Goal: Task Accomplishment & Management: Use online tool/utility

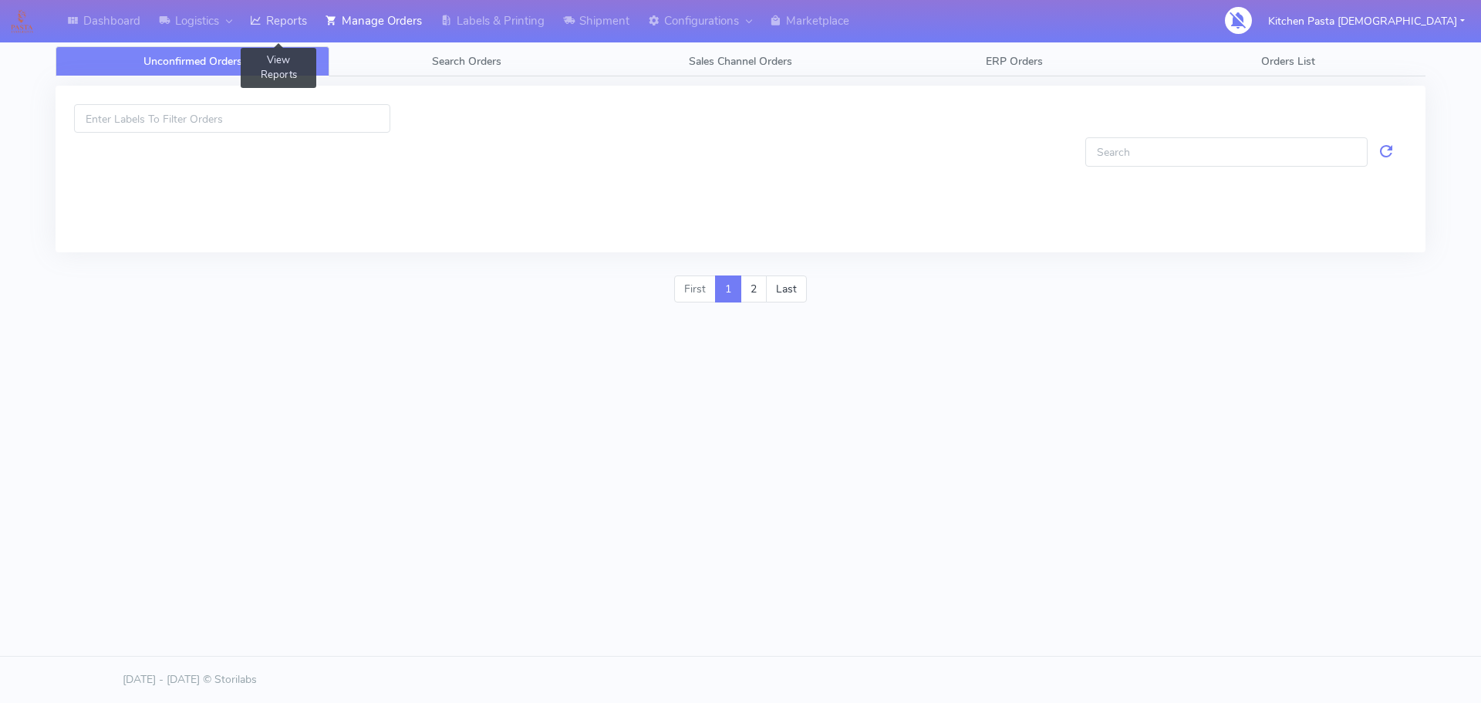
click at [291, 39] on link "Reports" at bounding box center [279, 21] width 76 height 42
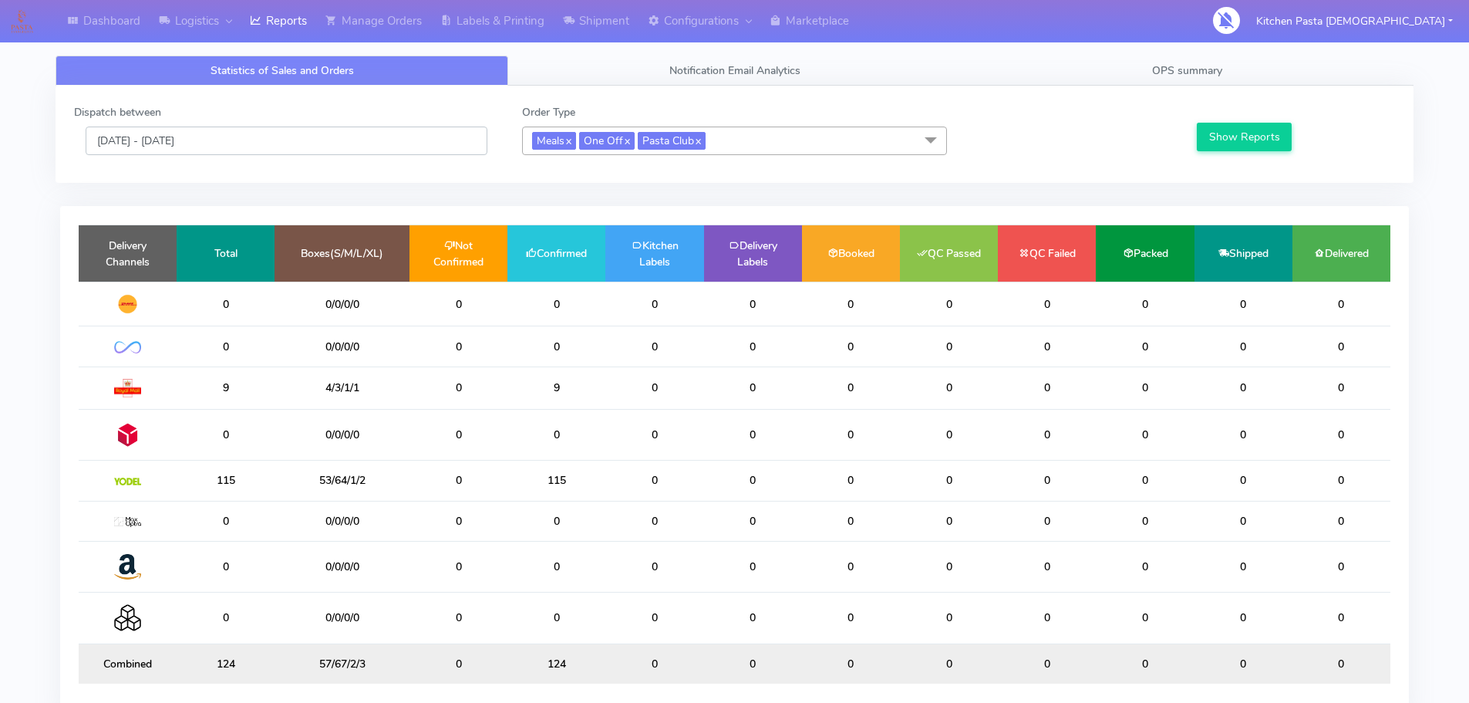
click at [249, 148] on input "[DATE] - [DATE]" at bounding box center [287, 140] width 402 height 29
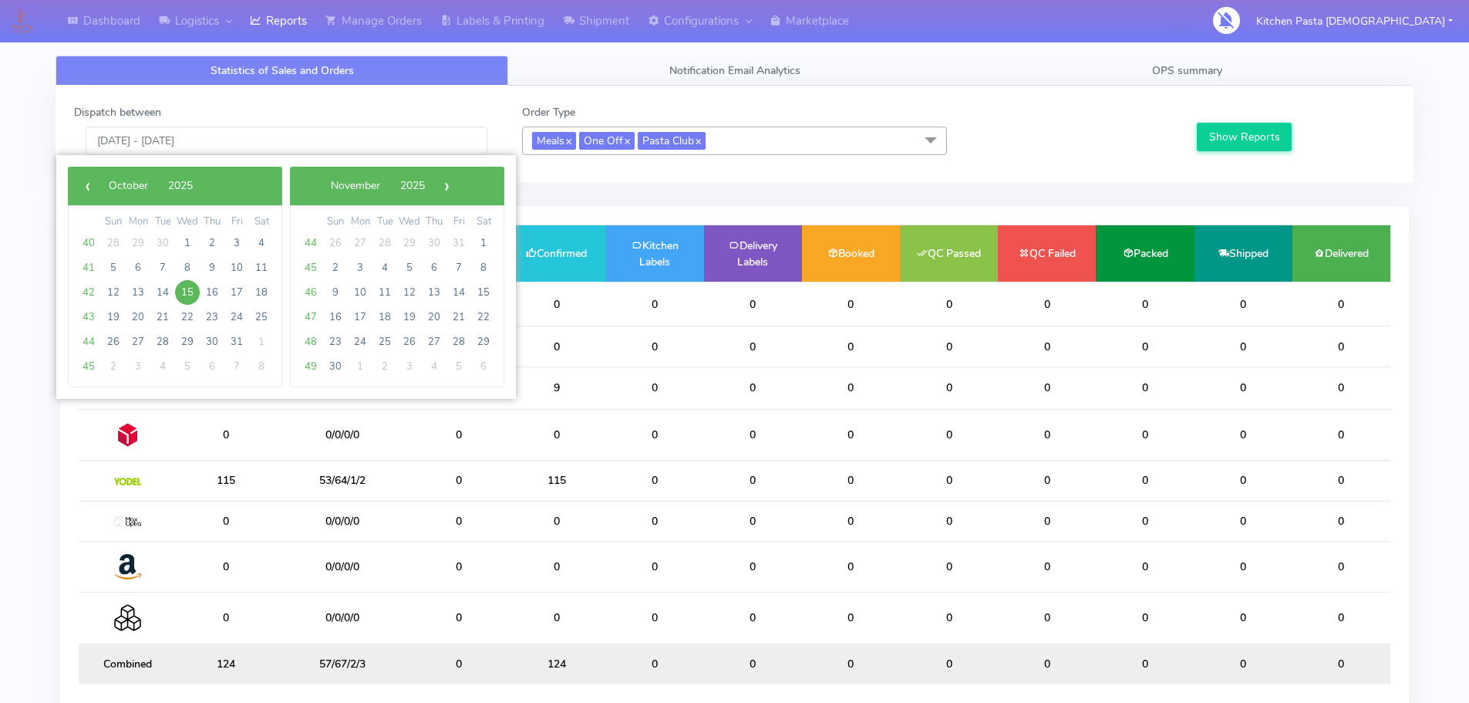
click at [194, 295] on span "15" at bounding box center [187, 292] width 25 height 25
click at [206, 288] on span "16" at bounding box center [212, 292] width 25 height 25
type input "15/10/2025 - 16/10/2025"
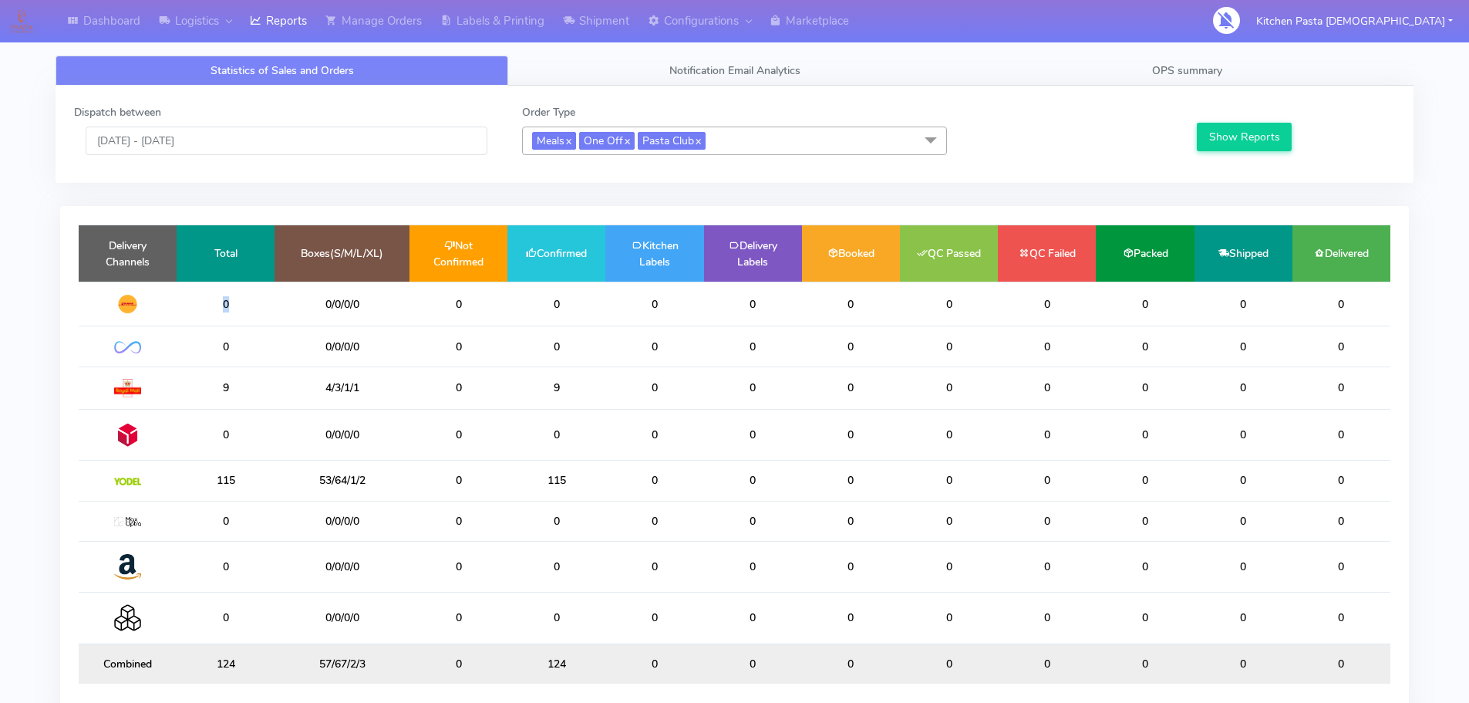
click at [206, 288] on td "0" at bounding box center [226, 304] width 98 height 45
click at [1243, 140] on button "Show Reports" at bounding box center [1244, 137] width 95 height 29
click at [1225, 52] on div "Statistics of Sales and Orders Notification Email Analytics OPS summary Dispatc…" at bounding box center [734, 394] width 1381 height 697
click at [1263, 78] on link "OPS summary" at bounding box center [1187, 71] width 453 height 30
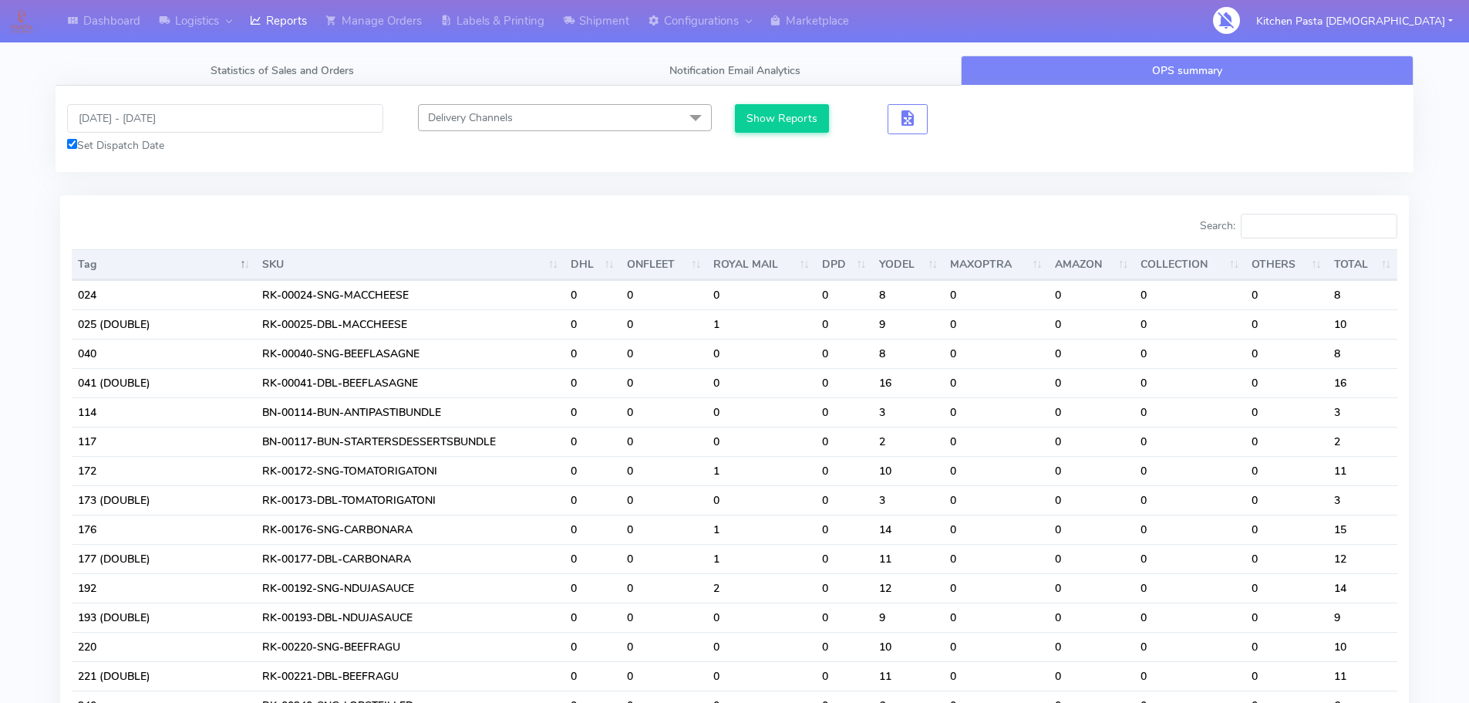
click at [1347, 223] on input "Search:" at bounding box center [1319, 226] width 157 height 25
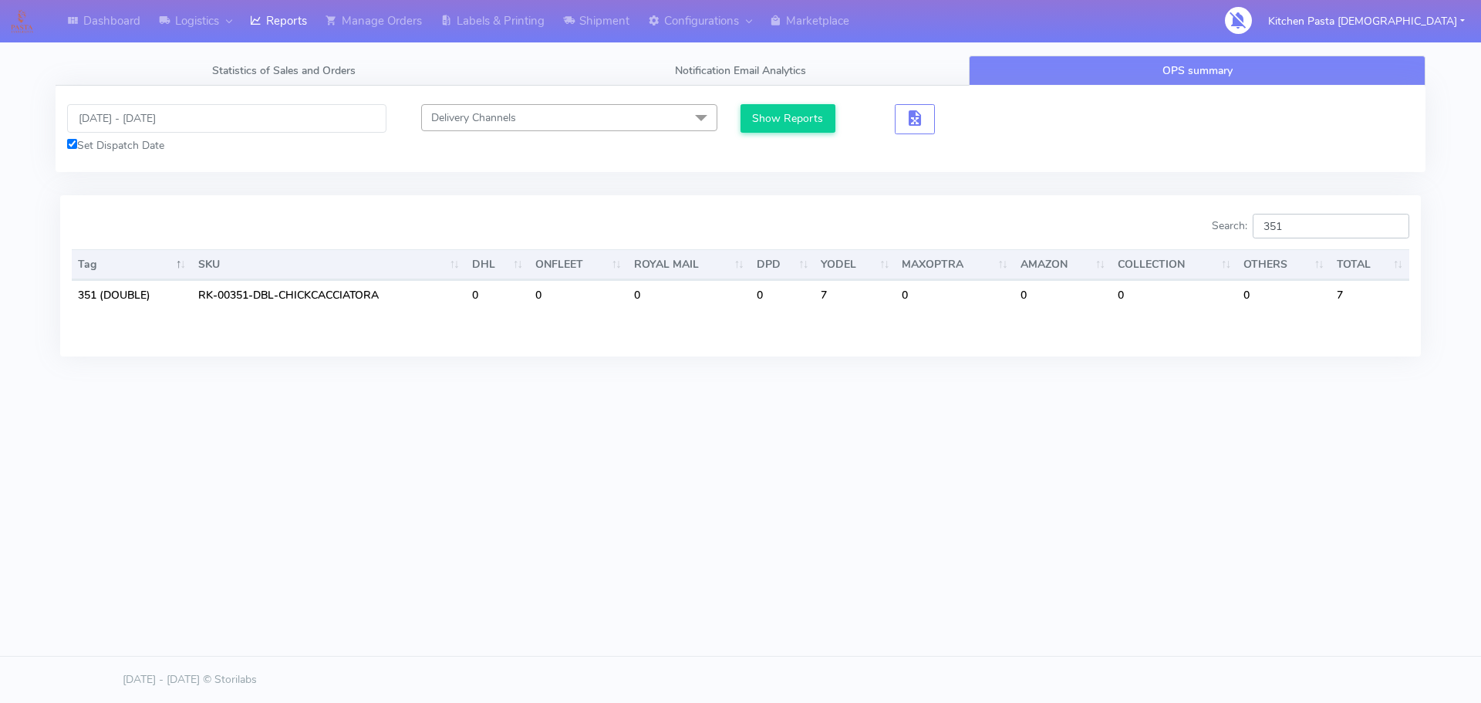
type input "351"
click at [266, 121] on input "[DATE] - [DATE]" at bounding box center [226, 118] width 319 height 29
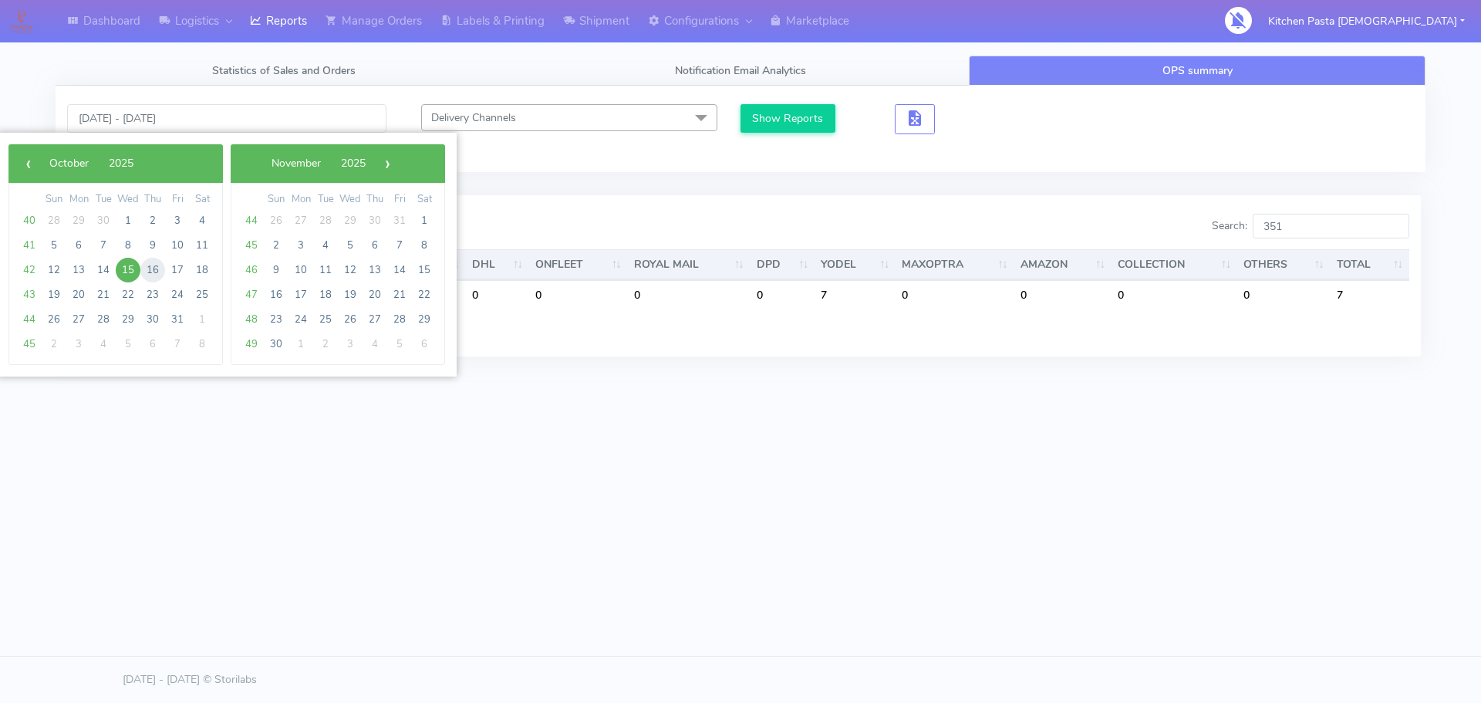
click at [152, 274] on span "16" at bounding box center [152, 270] width 25 height 25
type input "16/10/2025 - 16/10/2025"
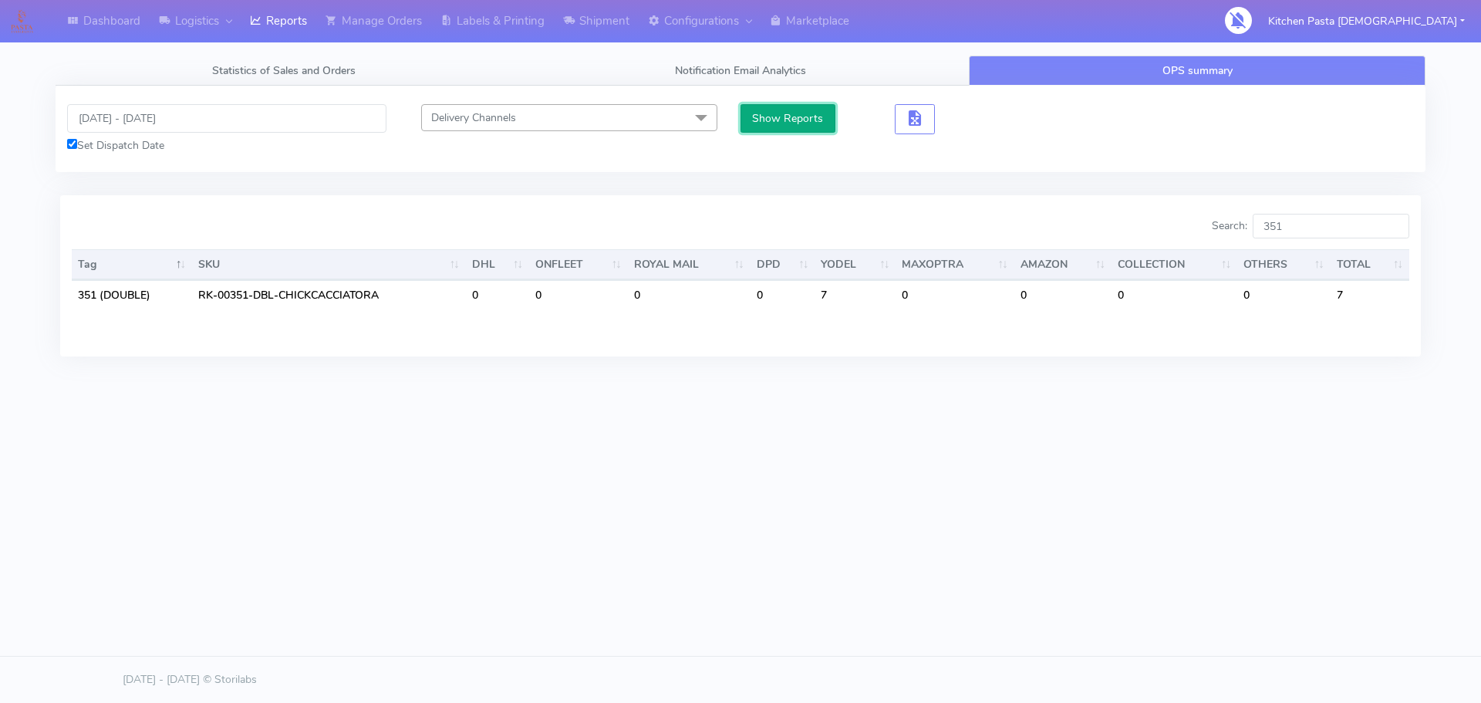
click at [810, 118] on button "Show Reports" at bounding box center [787, 118] width 95 height 29
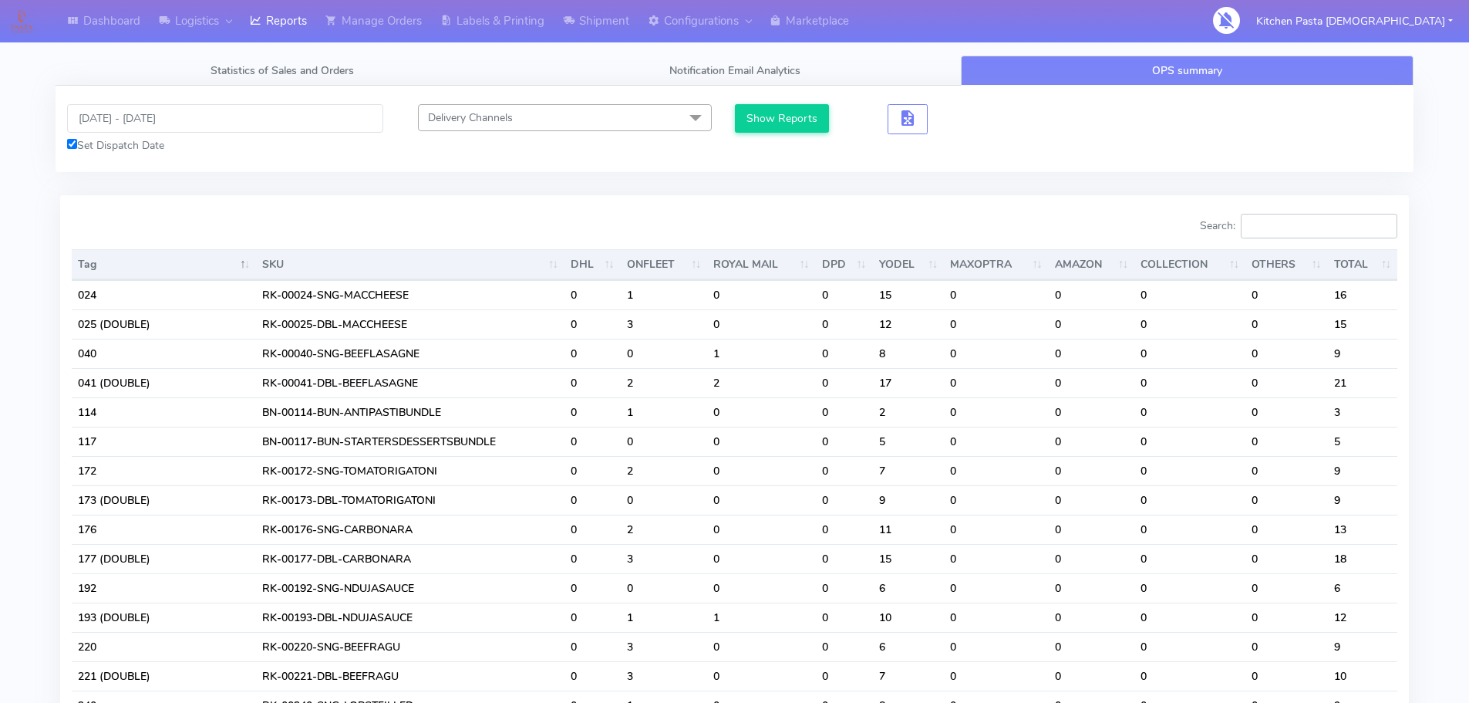
click at [1316, 230] on input "Search:" at bounding box center [1319, 226] width 157 height 25
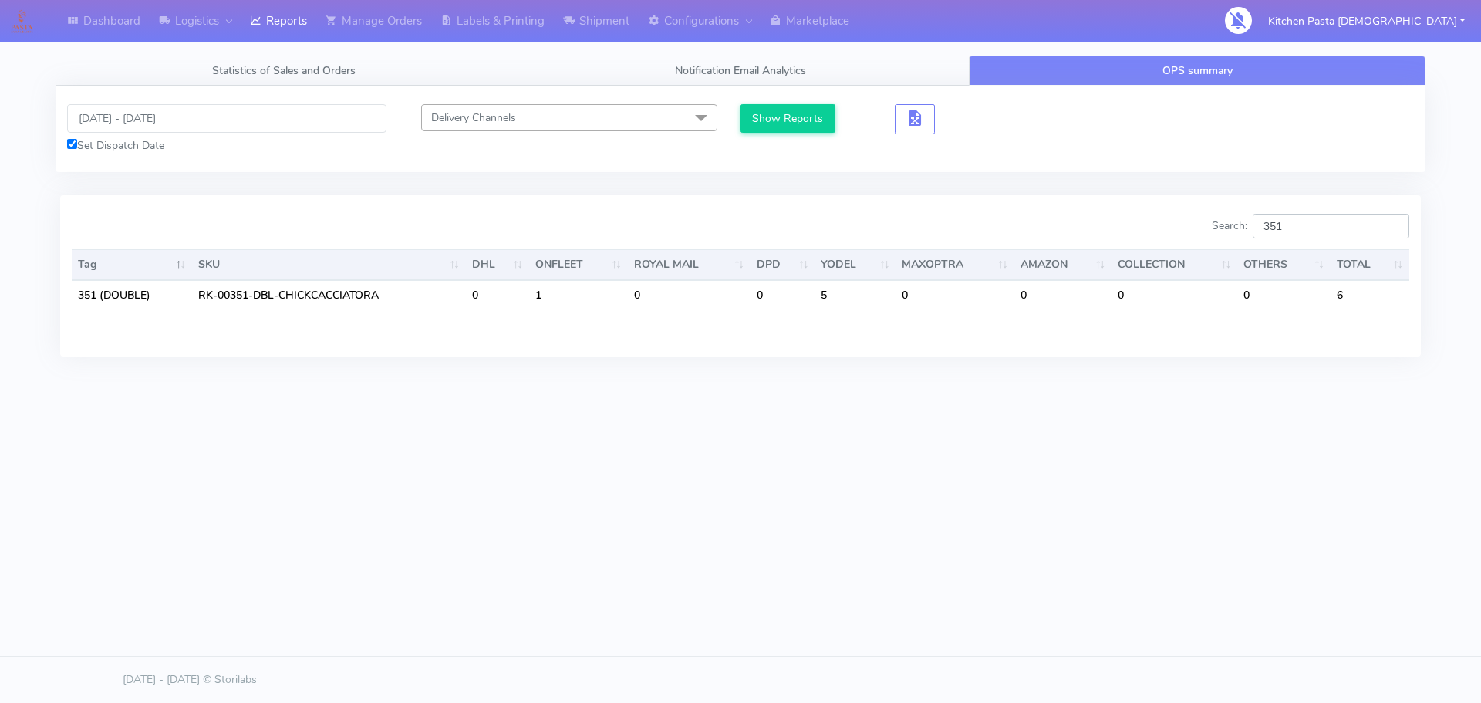
type input "351"
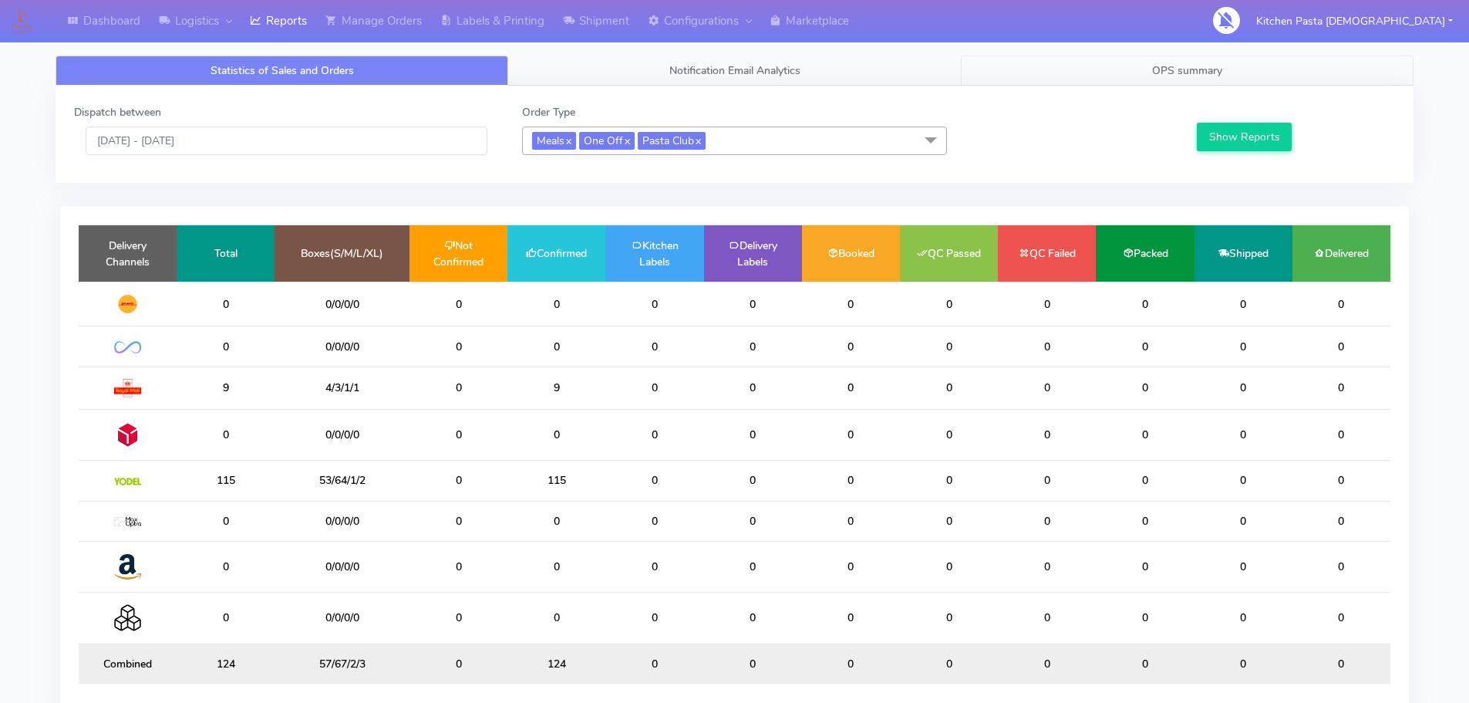
click at [1256, 76] on link "OPS summary" at bounding box center [1187, 71] width 453 height 30
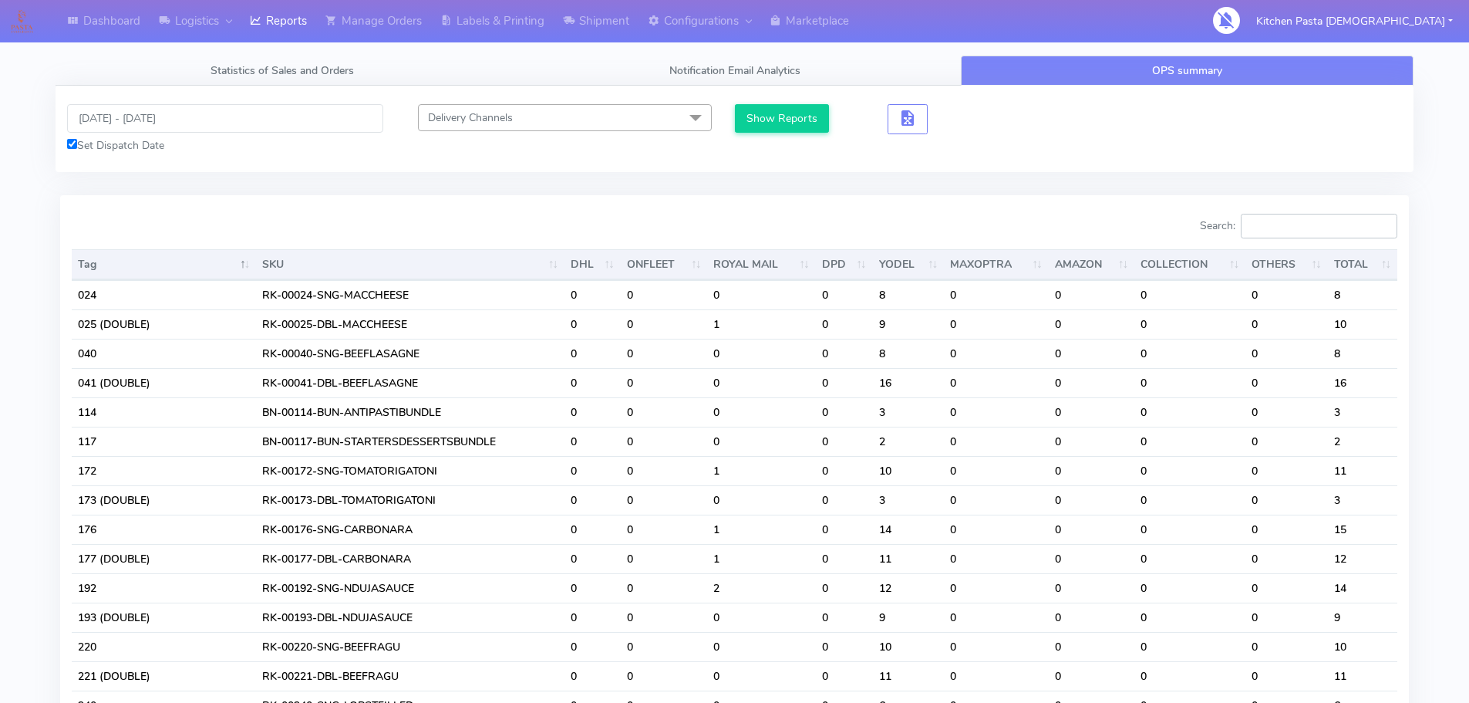
click at [1294, 224] on input "Search:" at bounding box center [1319, 226] width 157 height 25
click at [1306, 218] on input "Search:" at bounding box center [1319, 226] width 157 height 25
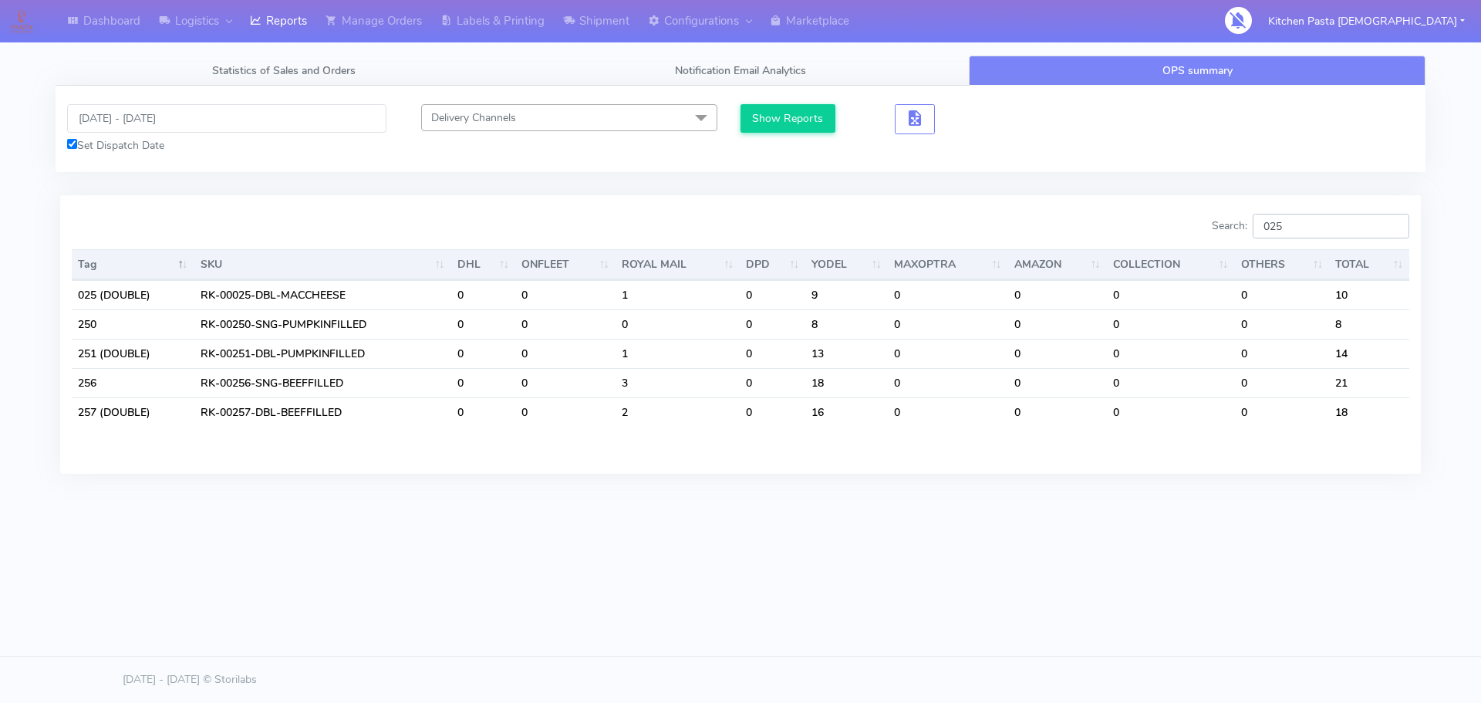
click at [1301, 229] on input "025" at bounding box center [1331, 226] width 157 height 25
drag, startPoint x: 1300, startPoint y: 229, endPoint x: 1229, endPoint y: 236, distance: 70.5
click at [1229, 236] on label "Search: 025" at bounding box center [1310, 226] width 197 height 25
click at [1317, 211] on div "Search: 025 Tag SKU DHL ONFLEET ROYAL MAIL DPD YODEL MAXOPTRA AMAZON COLLECTION…" at bounding box center [740, 334] width 1361 height 278
drag, startPoint x: 1317, startPoint y: 224, endPoint x: 1155, endPoint y: 226, distance: 161.2
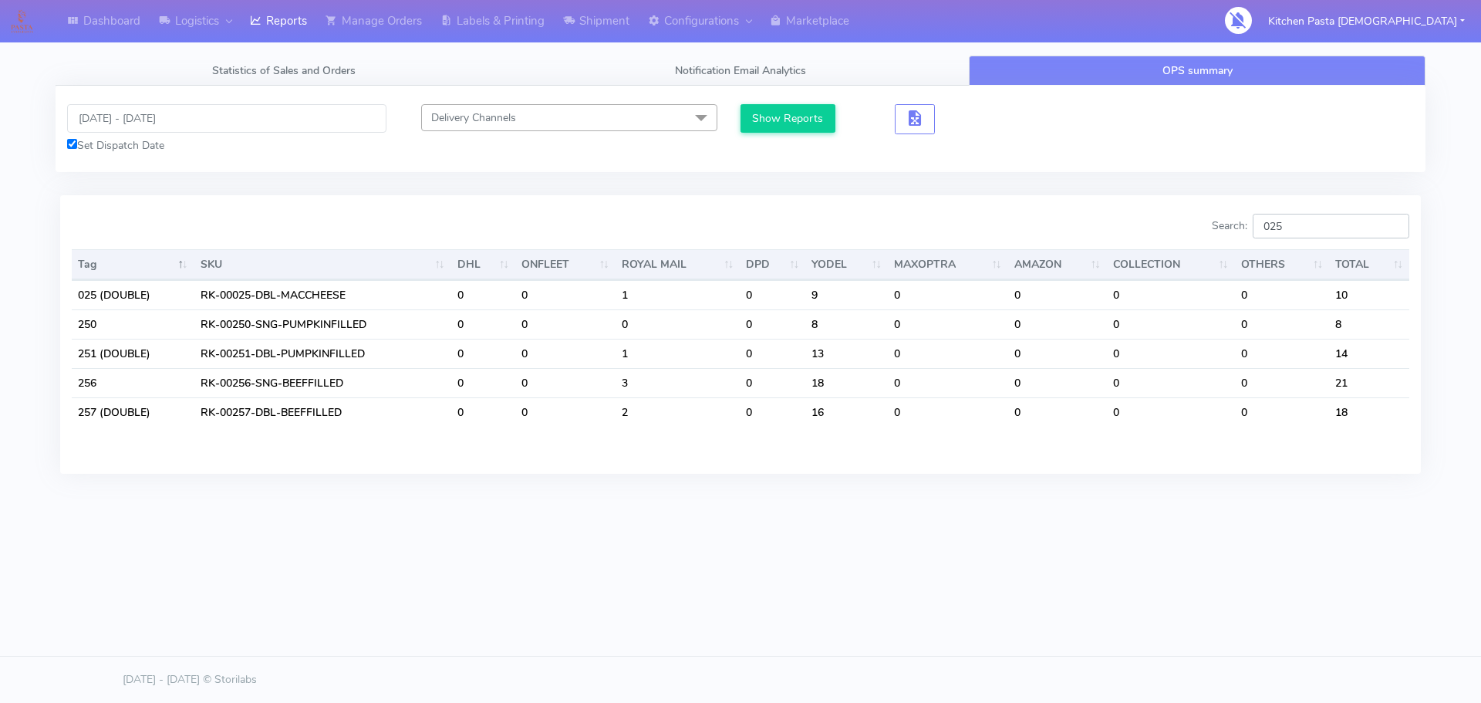
click at [1155, 226] on div "Search: 025" at bounding box center [1080, 229] width 657 height 31
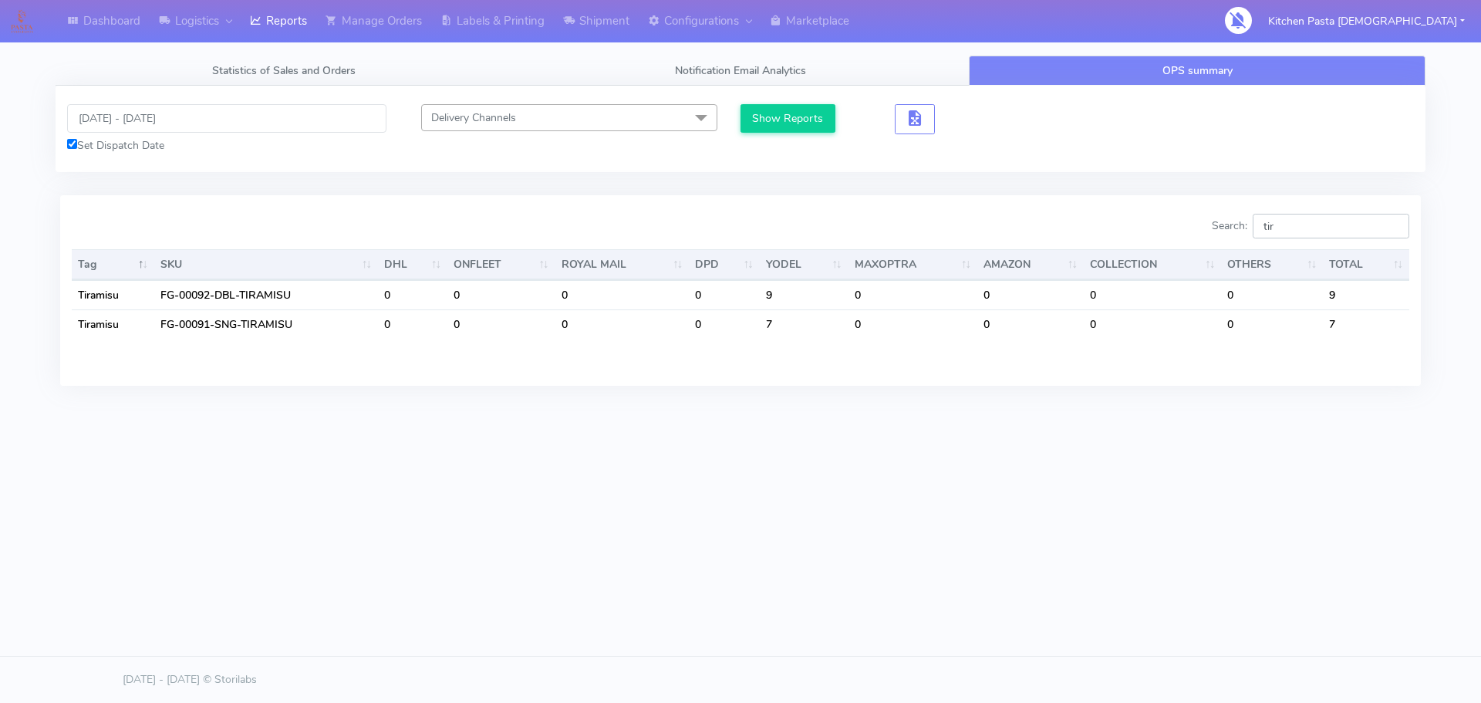
type input "tir"
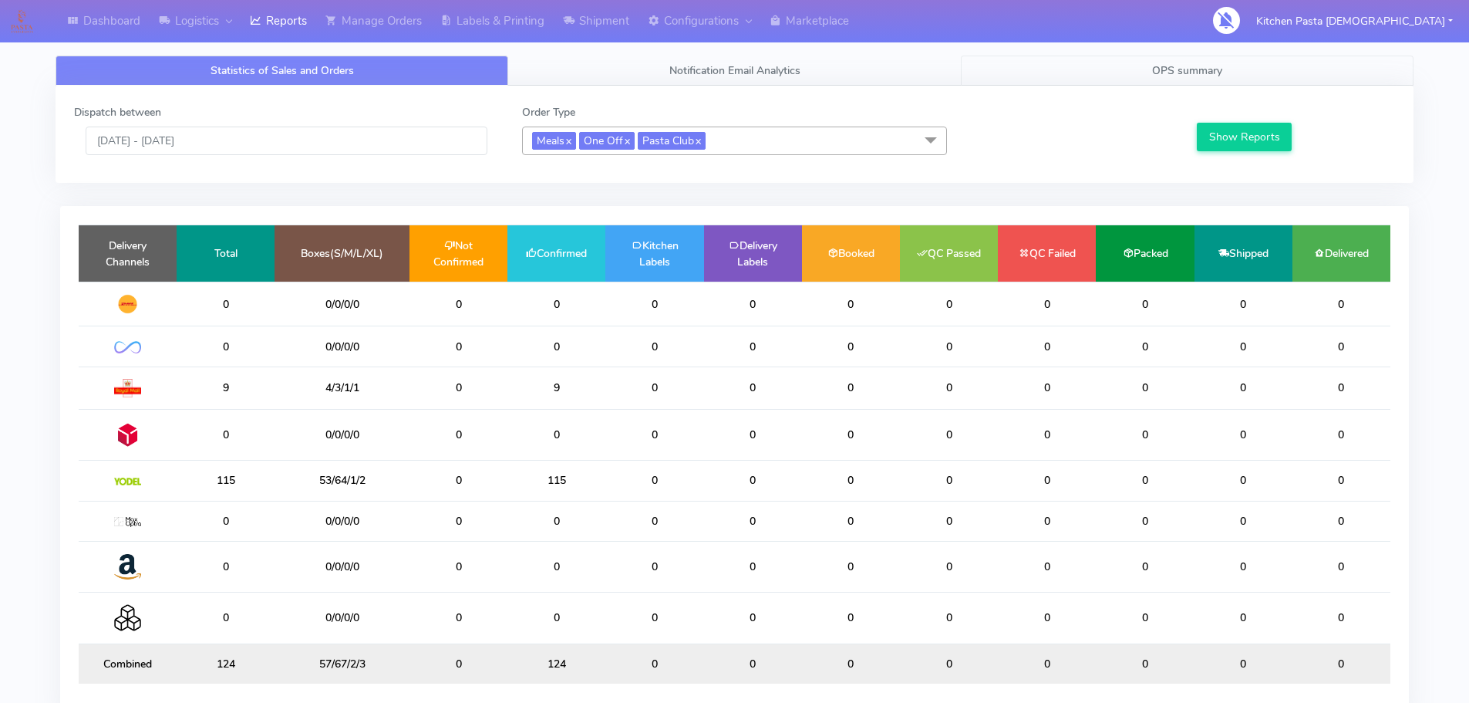
click at [1156, 70] on span "OPS summary" at bounding box center [1187, 70] width 70 height 15
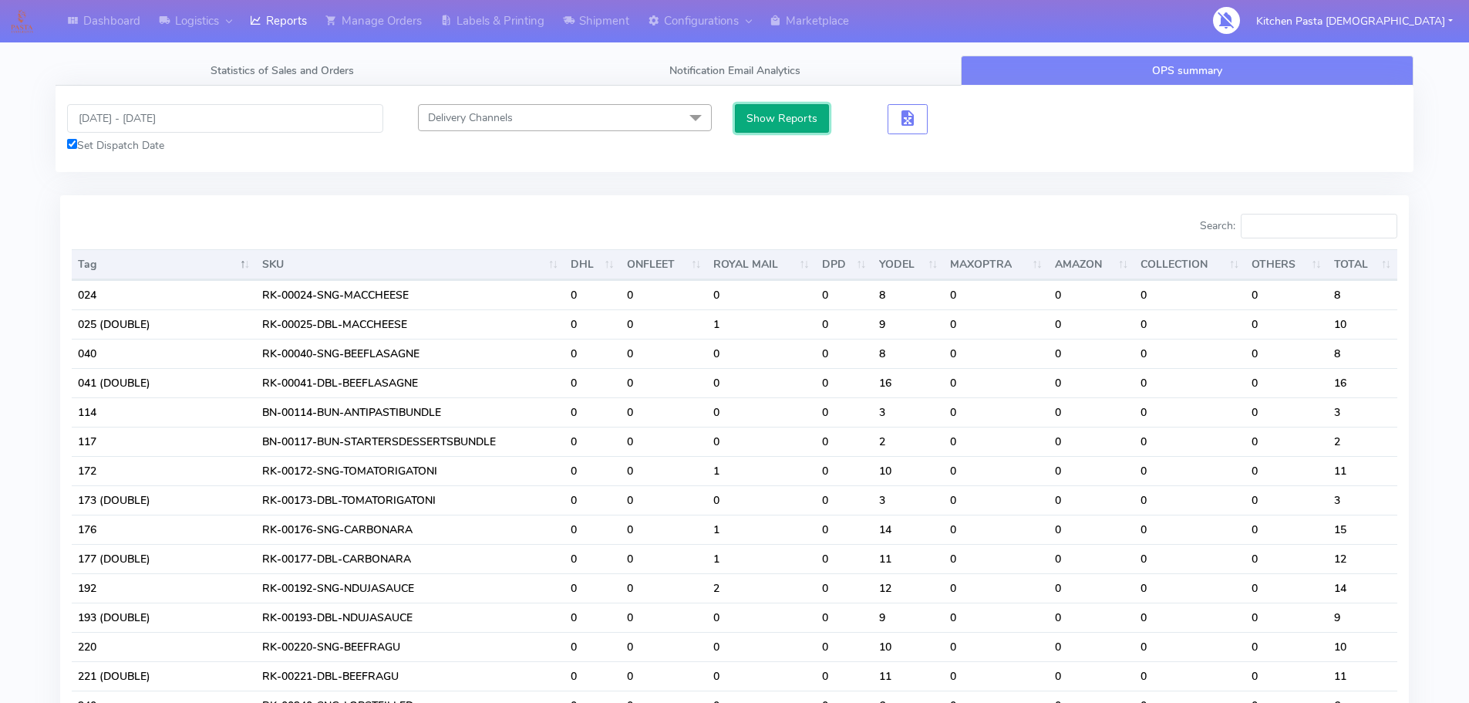
drag, startPoint x: 790, startPoint y: 113, endPoint x: 867, endPoint y: 116, distance: 77.2
click at [794, 113] on button "Show Reports" at bounding box center [782, 118] width 95 height 29
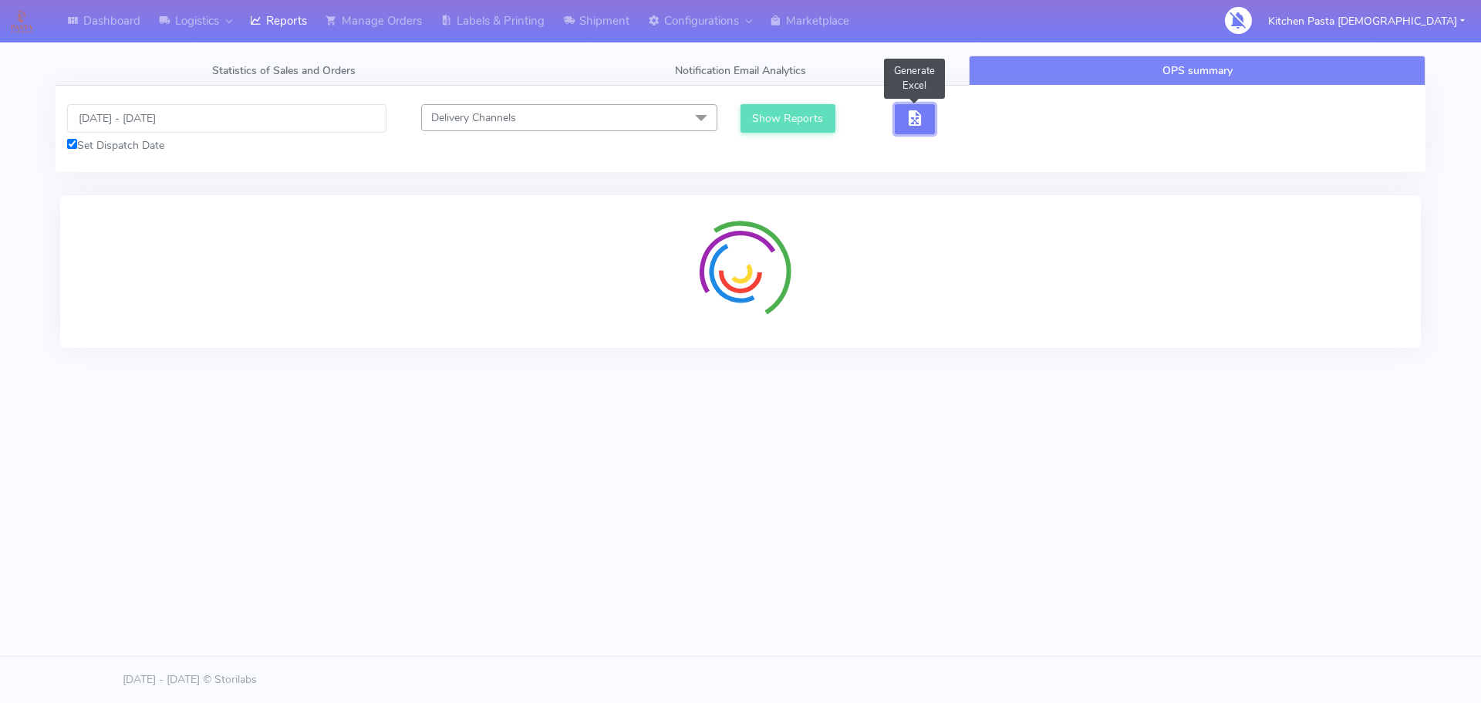
click at [904, 114] on button "button" at bounding box center [915, 119] width 40 height 30
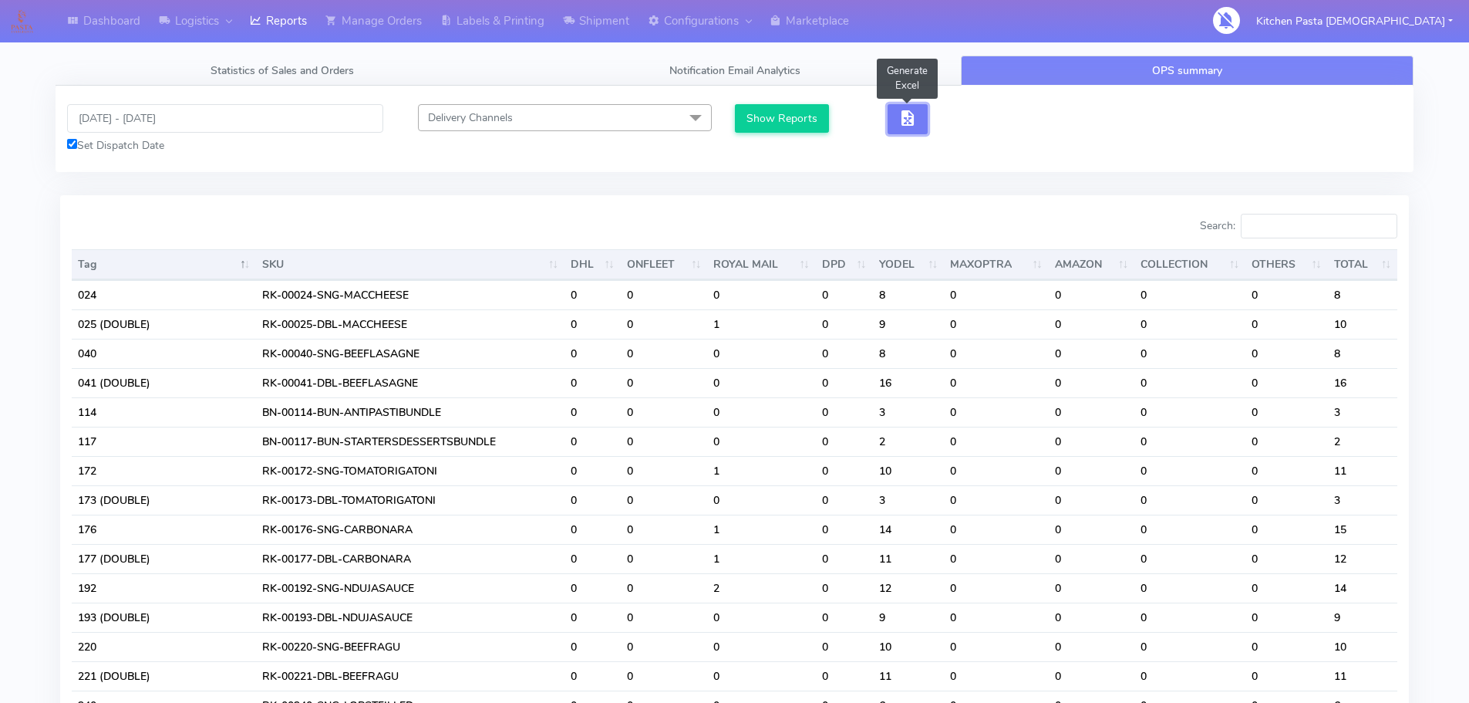
click at [904, 114] on span "button" at bounding box center [908, 121] width 19 height 15
click at [959, 124] on span "button" at bounding box center [964, 121] width 19 height 15
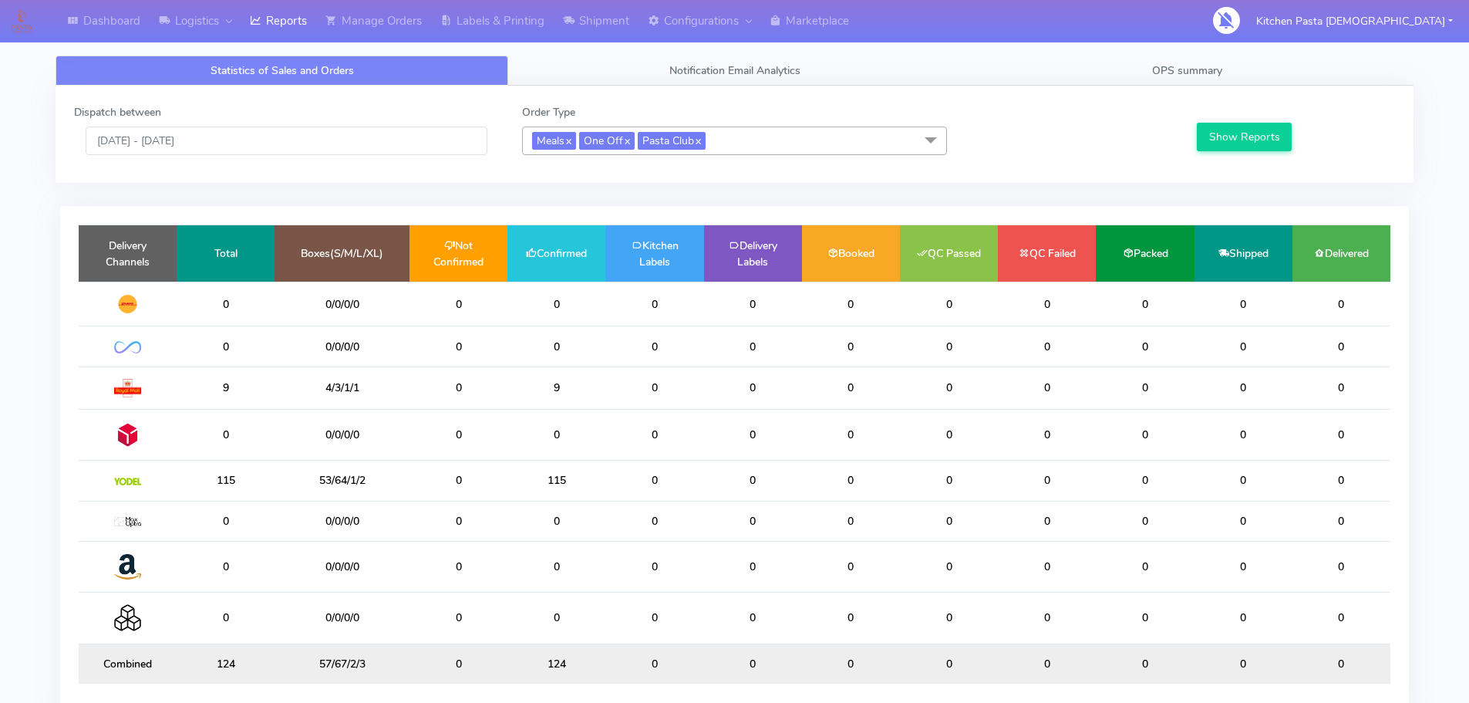
click at [1264, 47] on div "Statistics of Sales and Orders Notification Email Analytics OPS summary Dispatc…" at bounding box center [734, 394] width 1381 height 697
click at [1301, 76] on link "OPS summary" at bounding box center [1187, 71] width 453 height 30
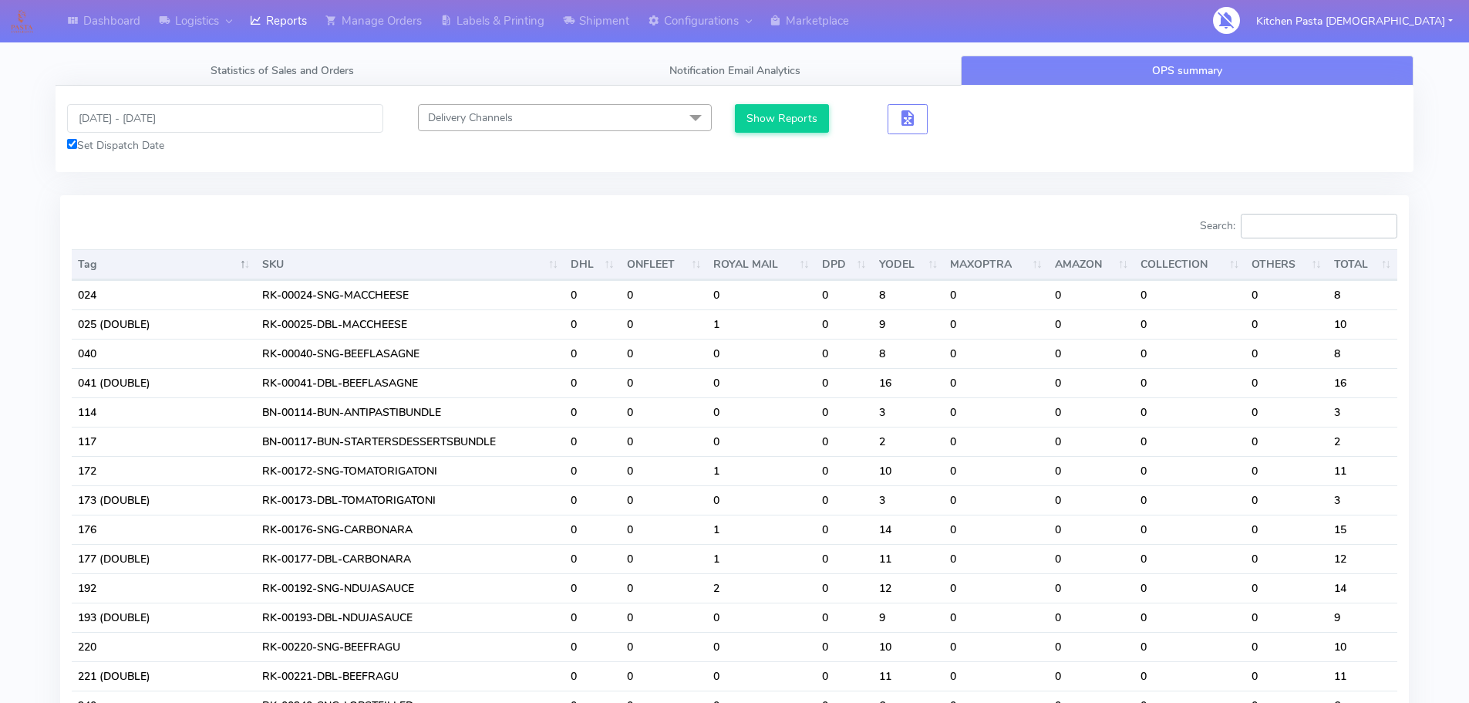
click at [1340, 222] on input "Search:" at bounding box center [1319, 226] width 157 height 25
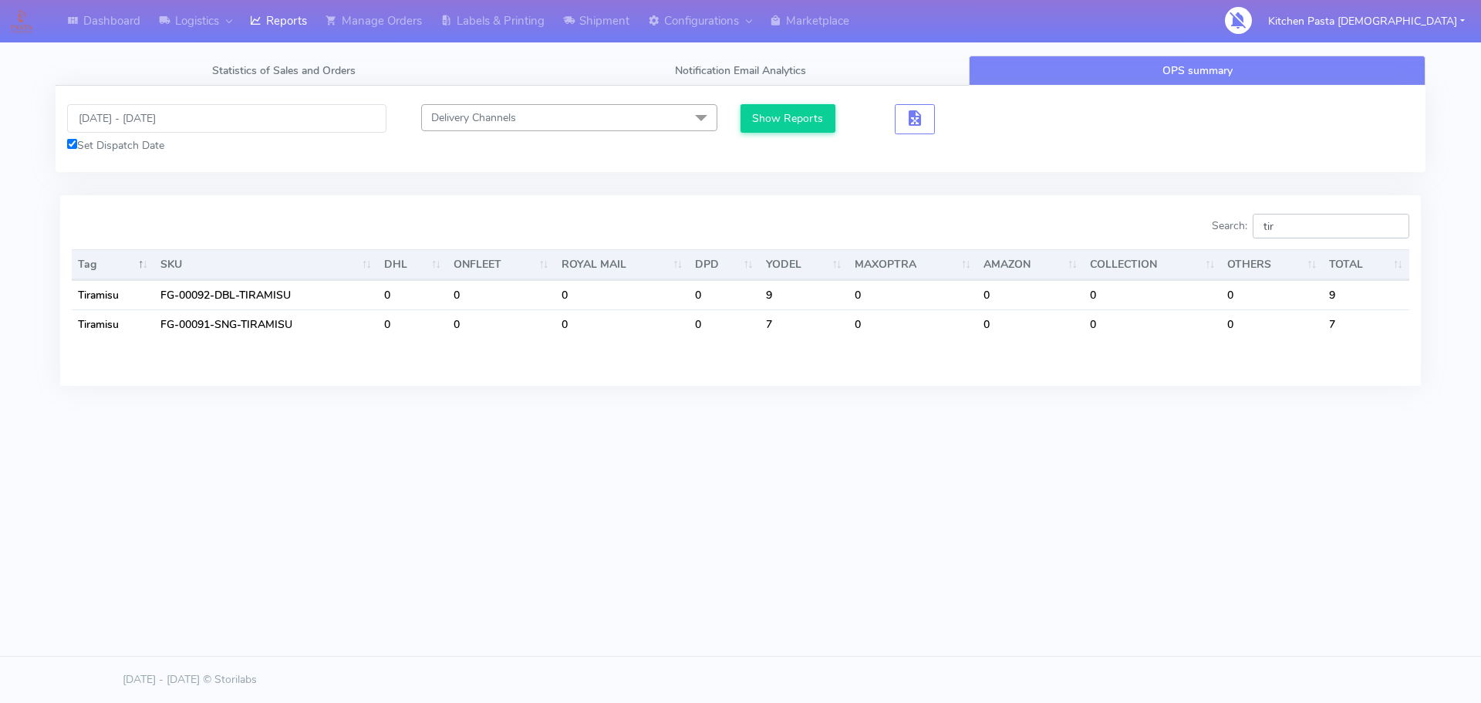
drag, startPoint x: 1308, startPoint y: 230, endPoint x: 1191, endPoint y: 230, distance: 117.2
click at [1199, 232] on div "Search: tir" at bounding box center [1080, 229] width 657 height 31
drag, startPoint x: 1307, startPoint y: 225, endPoint x: 1143, endPoint y: 223, distance: 164.3
click at [1145, 227] on div "Search: prof" at bounding box center [1080, 229] width 657 height 31
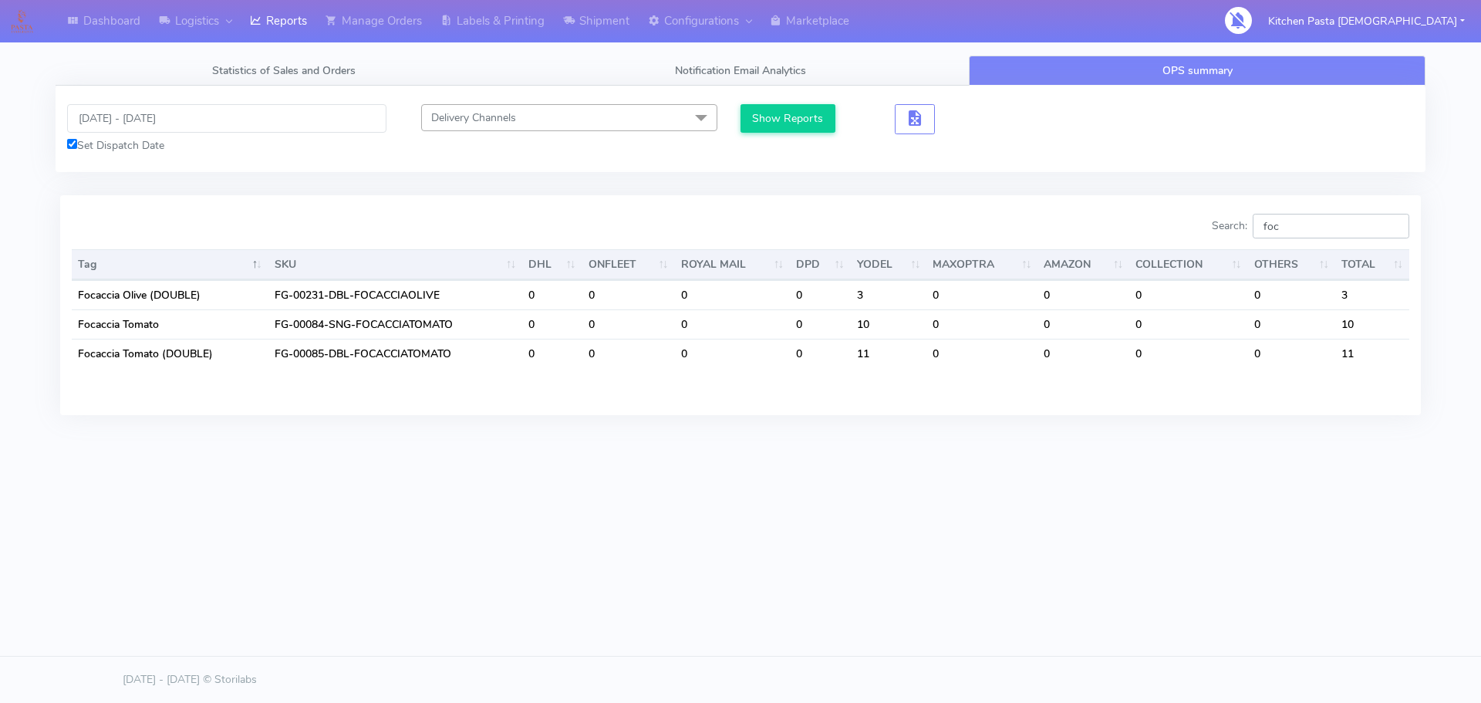
type input "foc"
drag, startPoint x: 1304, startPoint y: 232, endPoint x: 1060, endPoint y: 245, distance: 244.9
click at [1060, 245] on div "Search: foc Tag SKU DHL ONFLEET ROYAL MAIL DPD YODEL MAXOPTRA AMAZON COLLECTION…" at bounding box center [740, 305] width 1337 height 182
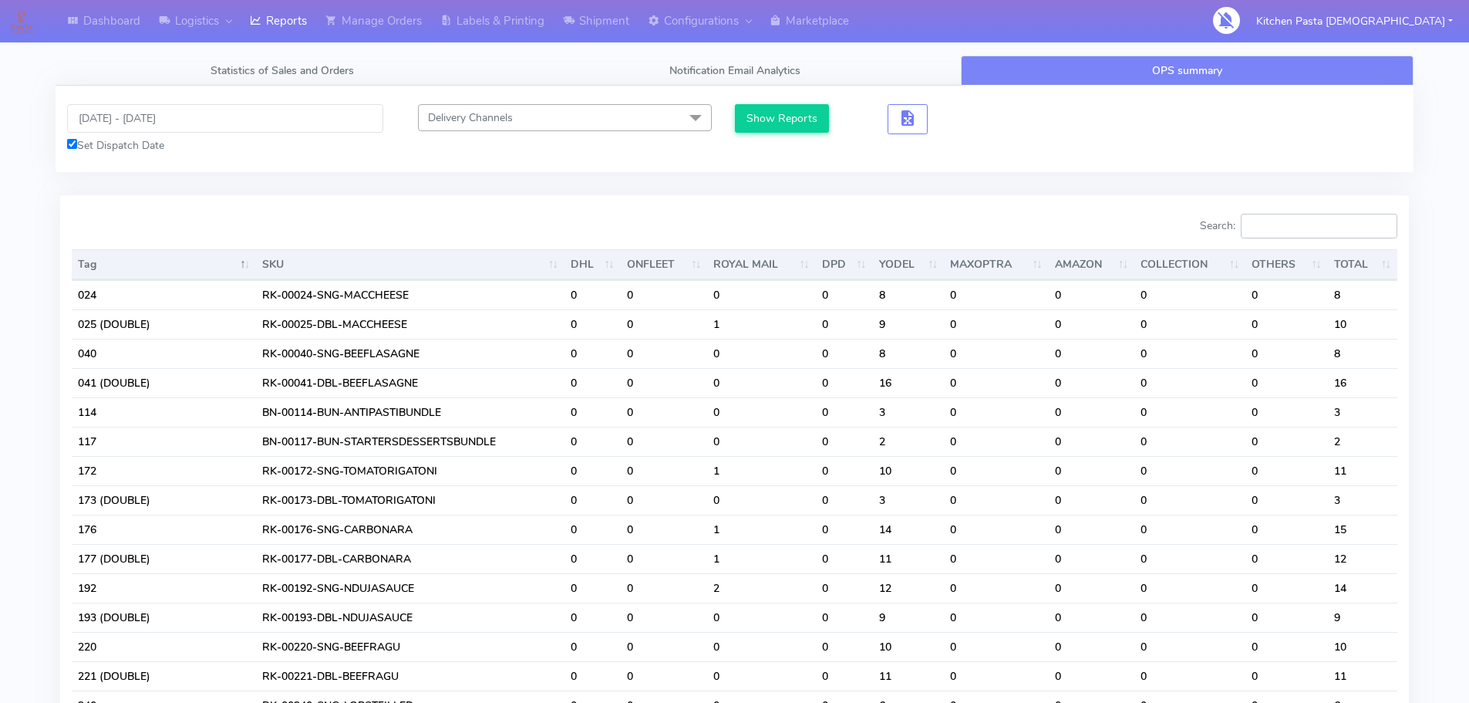
click at [1299, 228] on input "Search:" at bounding box center [1319, 226] width 157 height 25
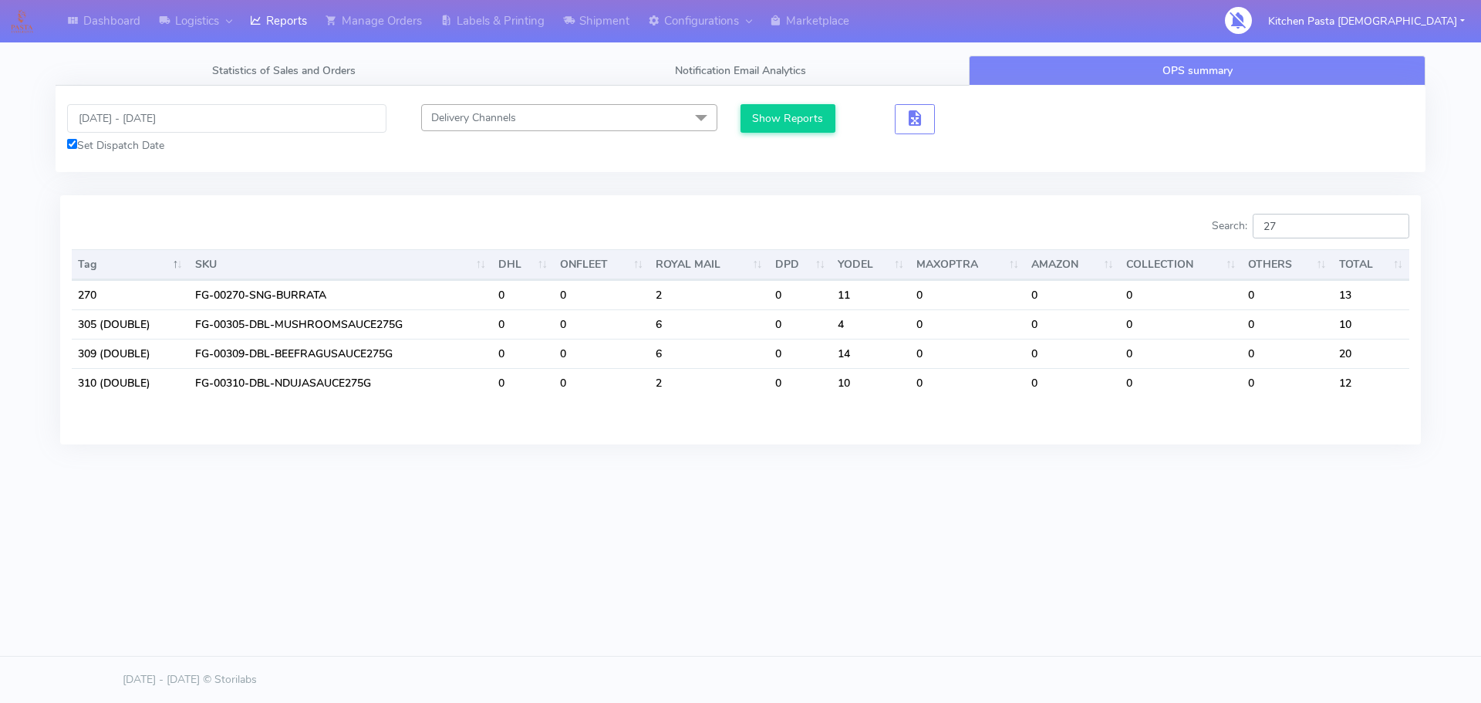
type input "2"
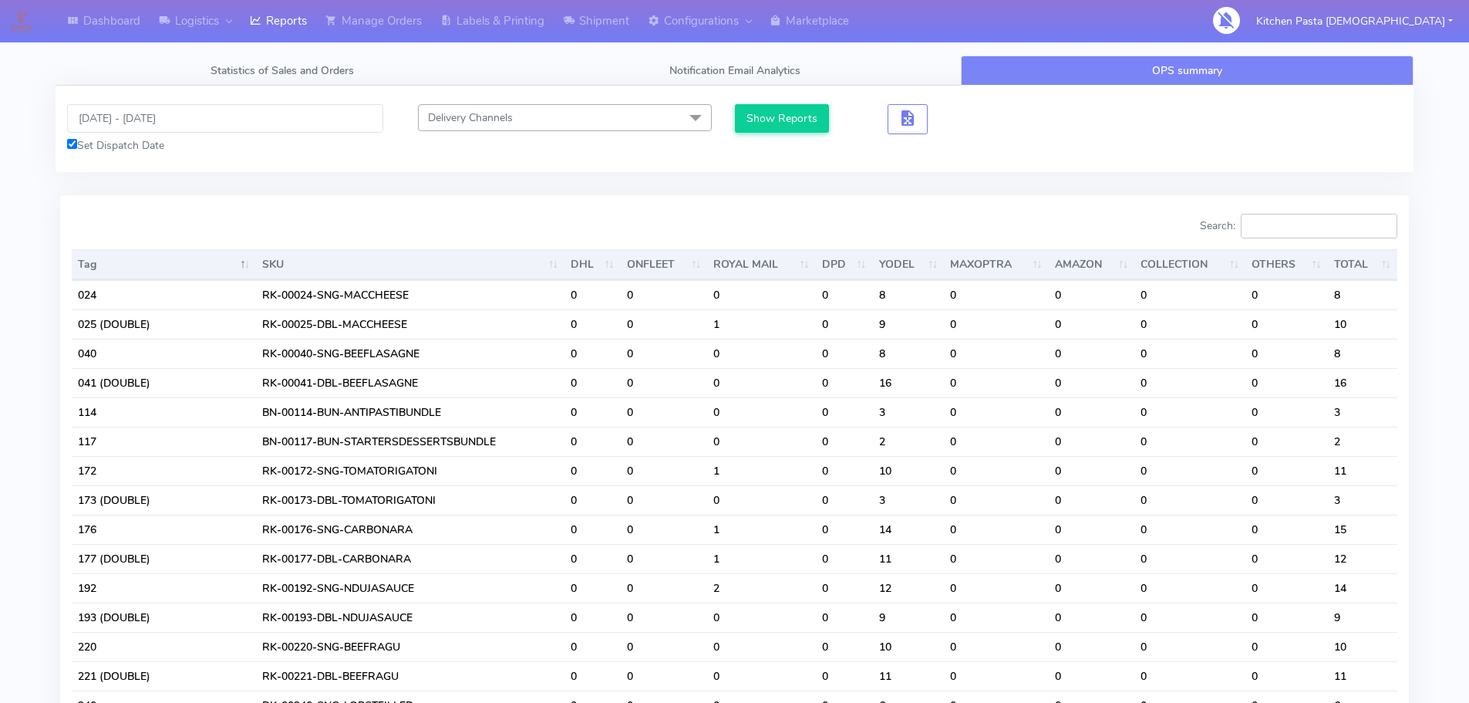
click at [1330, 216] on input "Search:" at bounding box center [1319, 226] width 157 height 25
click at [504, 9] on link "Labels & Printing" at bounding box center [492, 21] width 123 height 42
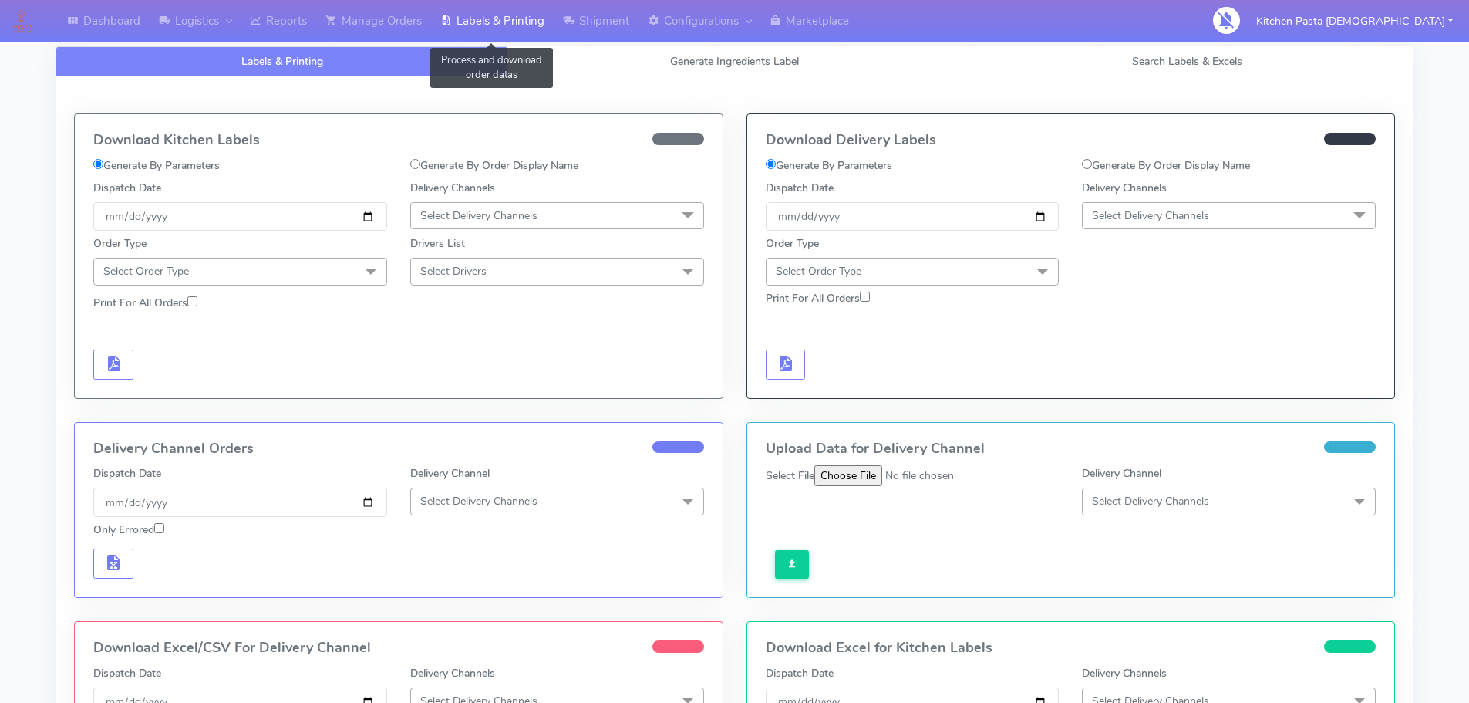
select select
click at [677, 58] on span "Generate Ingredients Label" at bounding box center [734, 61] width 129 height 15
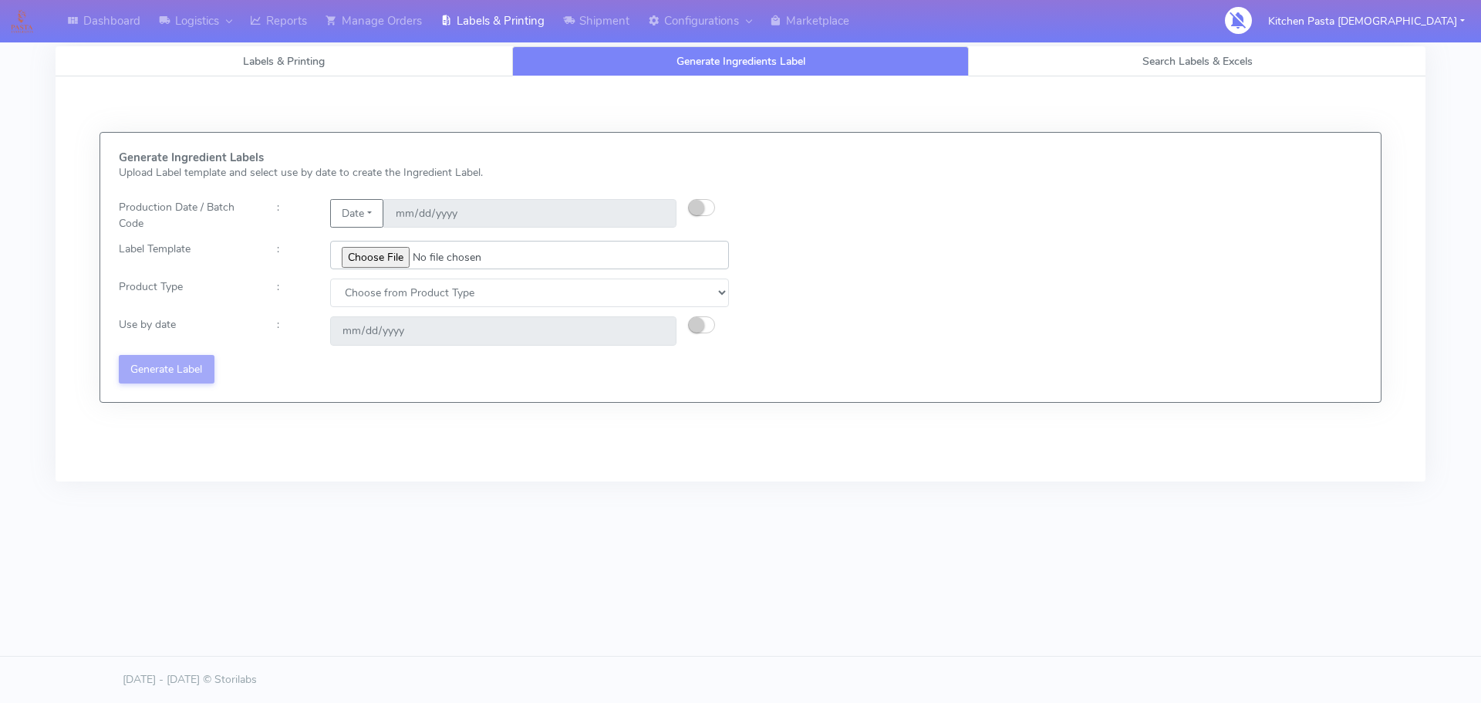
click at [388, 257] on input "file" at bounding box center [529, 255] width 399 height 29
type input "C:\fakepath\Classic Tiramisu V1.jpg"
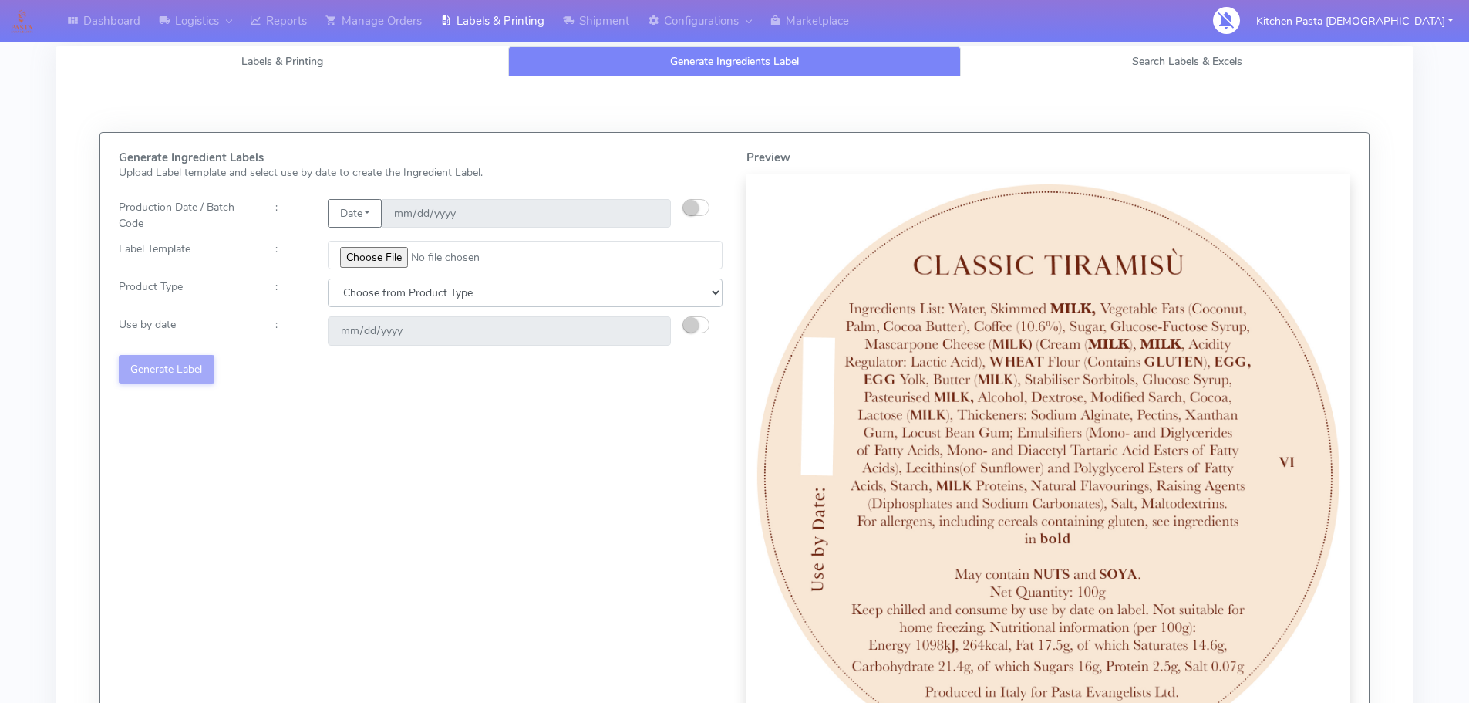
click at [462, 305] on select "Choose from Product Type ECOM ERETAIL CIRCULAR CIRC_DESERTS LASAGNE" at bounding box center [525, 292] width 395 height 29
select select "3"
click at [328, 278] on select "Choose from Product Type ECOM ERETAIL CIRCULAR CIRC_DESERTS LASAGNE" at bounding box center [525, 292] width 395 height 29
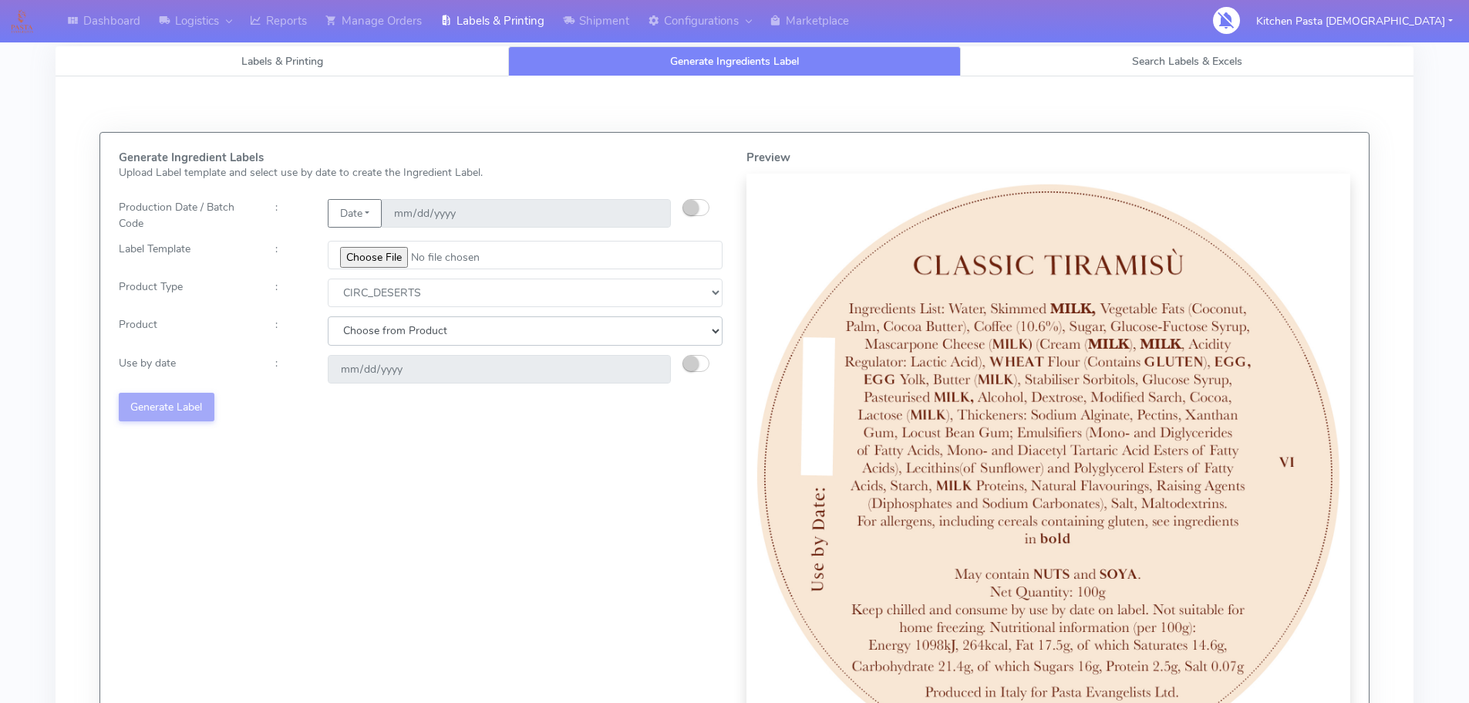
drag, startPoint x: 472, startPoint y: 324, endPoint x: 471, endPoint y: 335, distance: 10.8
click at [473, 324] on select "Choose from Product CLASSIC_TIRAMISU CREMA_AMARENA PROFITEROLES" at bounding box center [525, 330] width 395 height 29
select select "0"
click at [328, 316] on select "Choose from Product CLASSIC_TIRAMISU CREMA_AMARENA PROFITEROLES" at bounding box center [525, 330] width 395 height 29
type input "[DATE]"
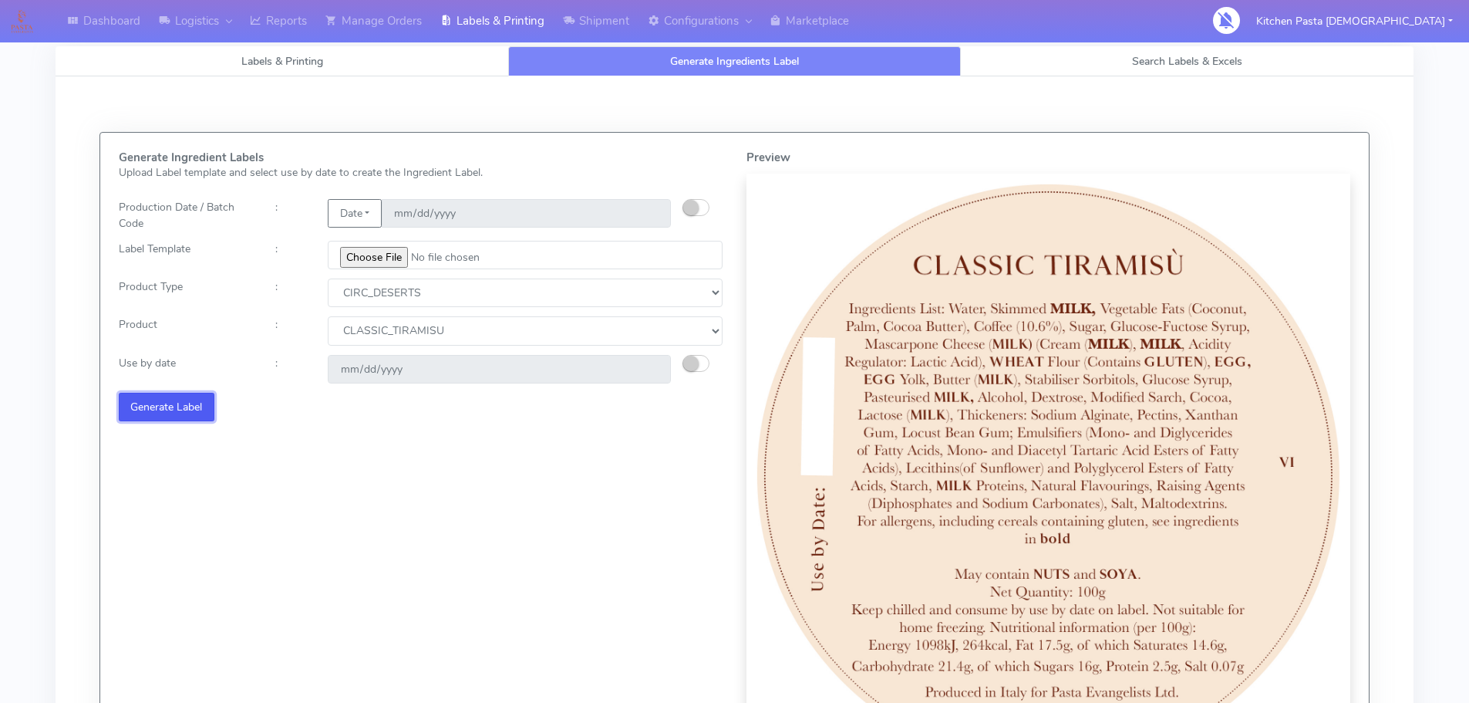
click at [158, 406] on button "Generate Label" at bounding box center [167, 407] width 96 height 29
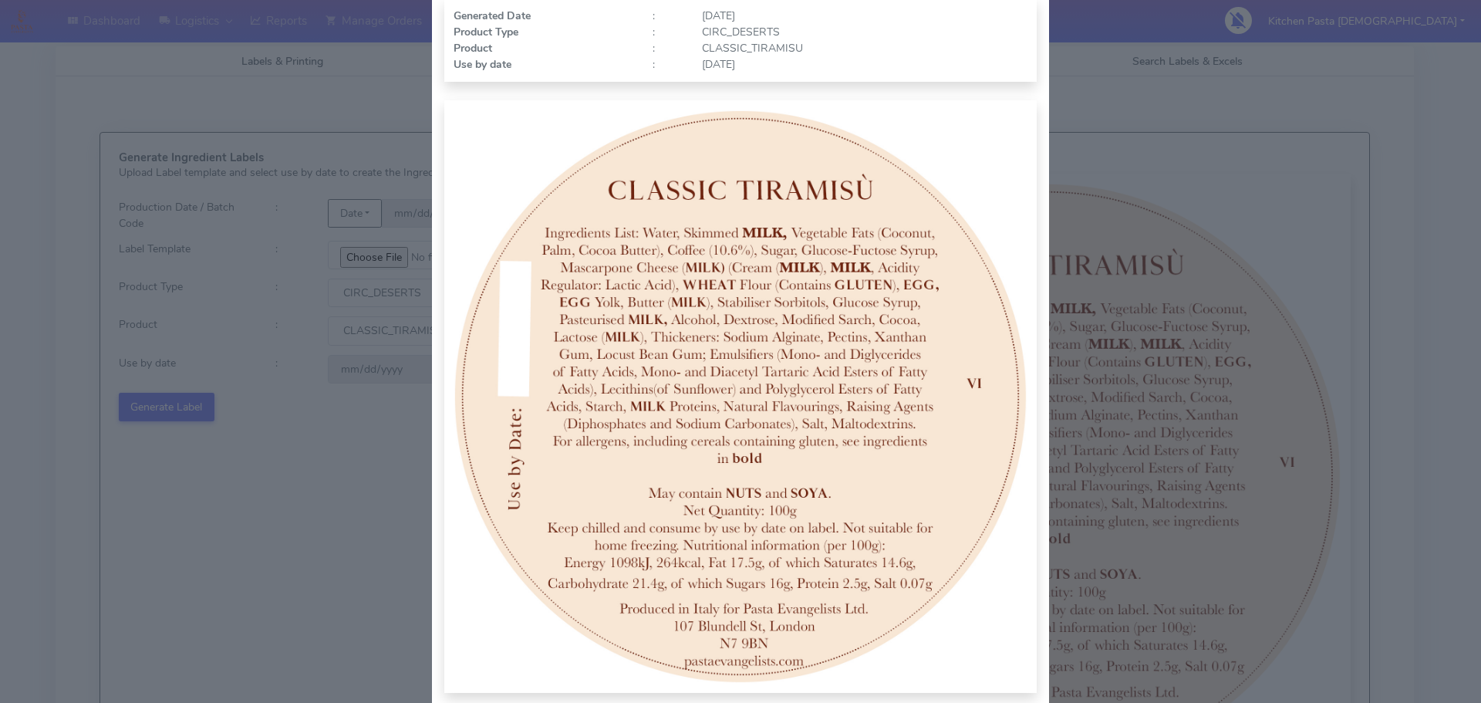
scroll to position [160, 0]
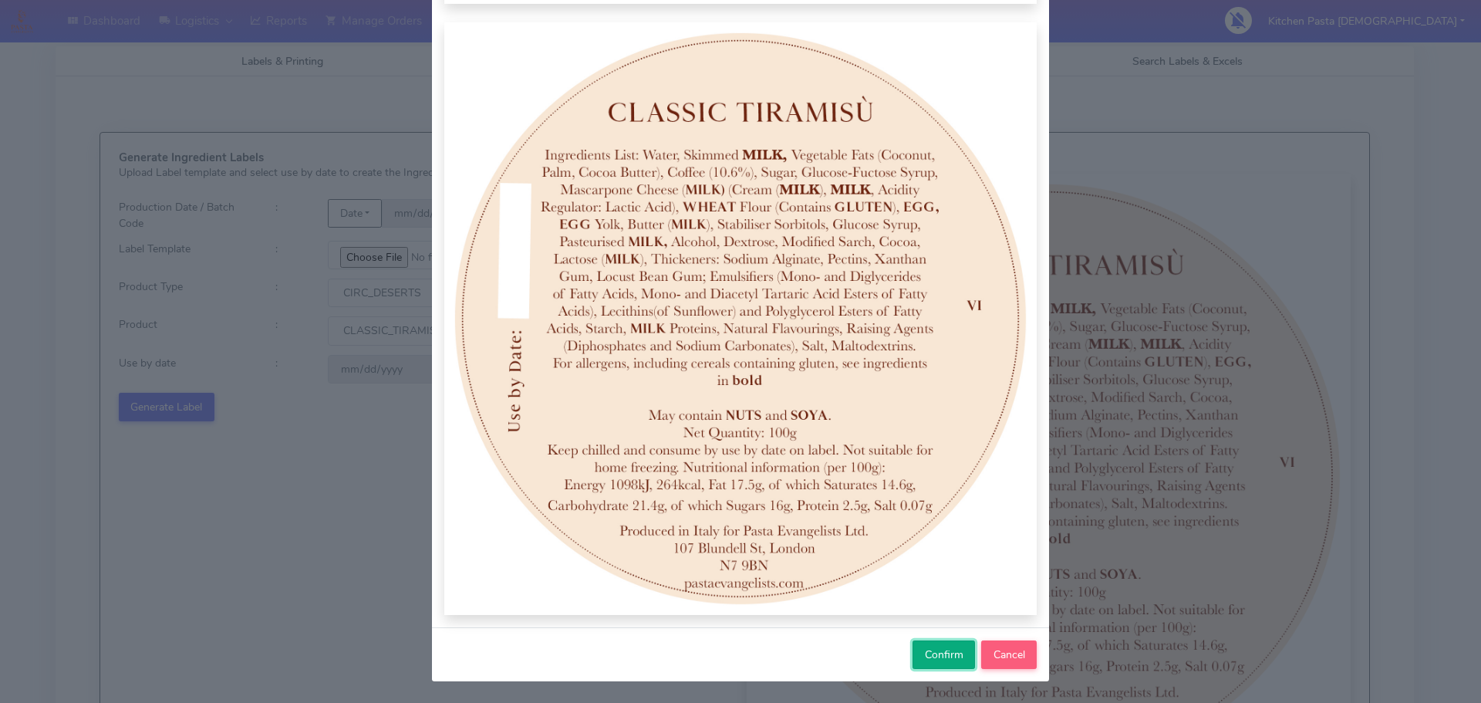
click at [932, 656] on span "Confirm" at bounding box center [944, 654] width 39 height 15
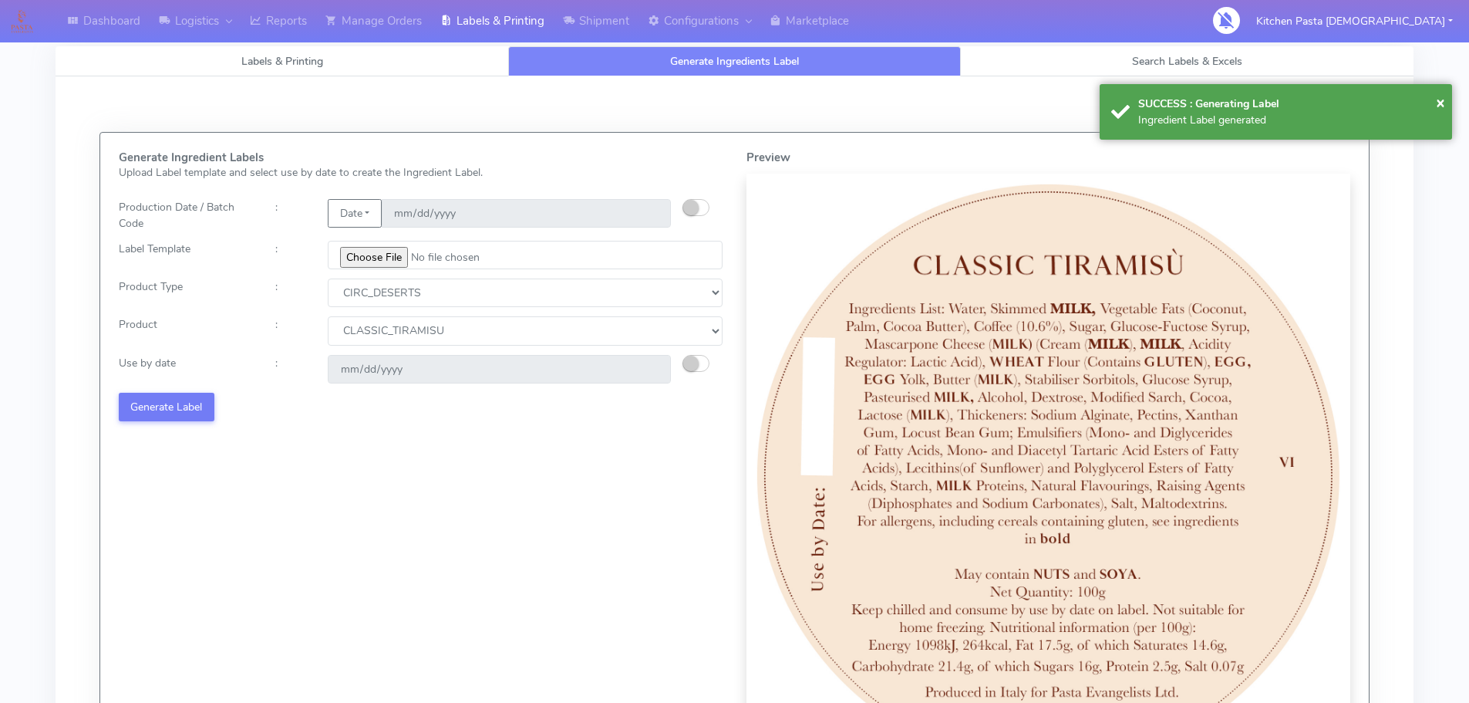
select select
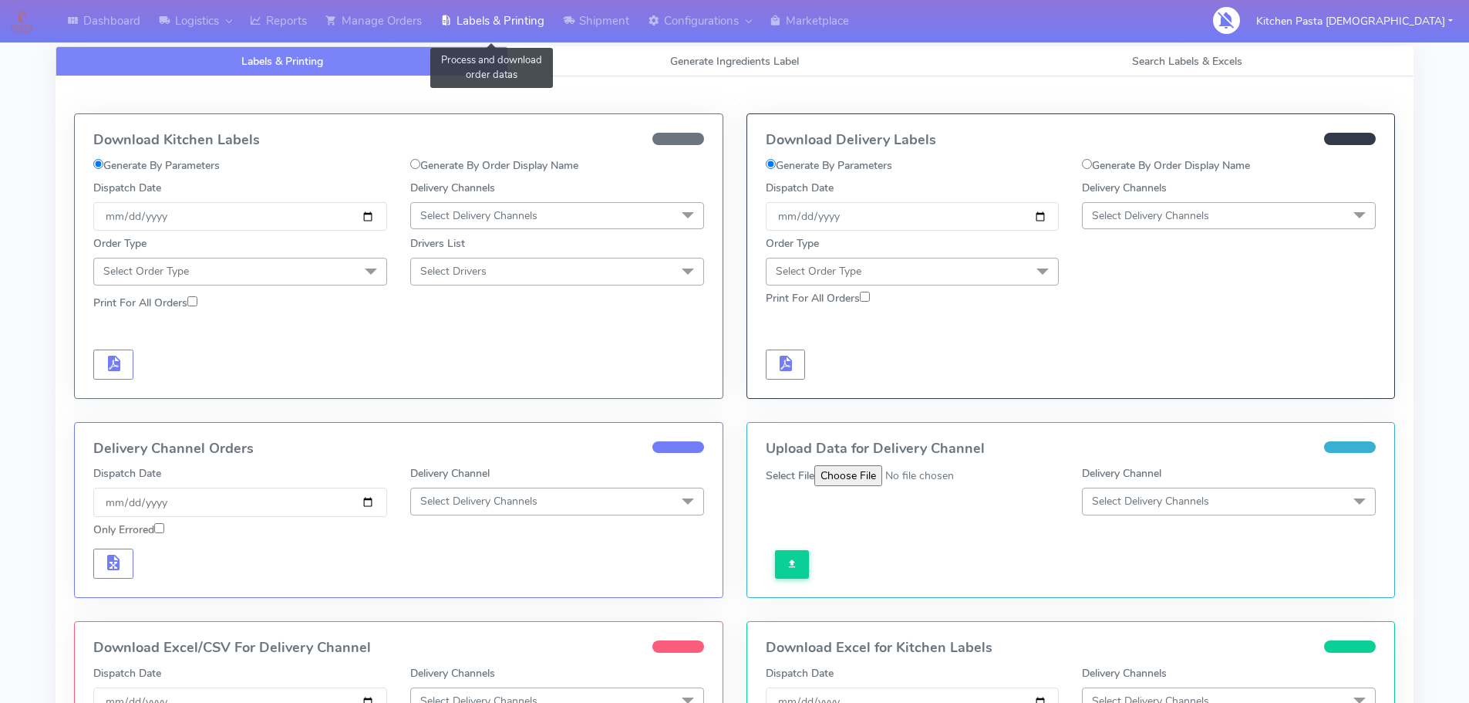
drag, startPoint x: 437, startPoint y: 25, endPoint x: 447, endPoint y: 22, distance: 9.8
click at [437, 25] on link "Labels & Printing" at bounding box center [492, 21] width 123 height 42
click at [562, 54] on link "Generate Ingredients Label" at bounding box center [734, 61] width 453 height 30
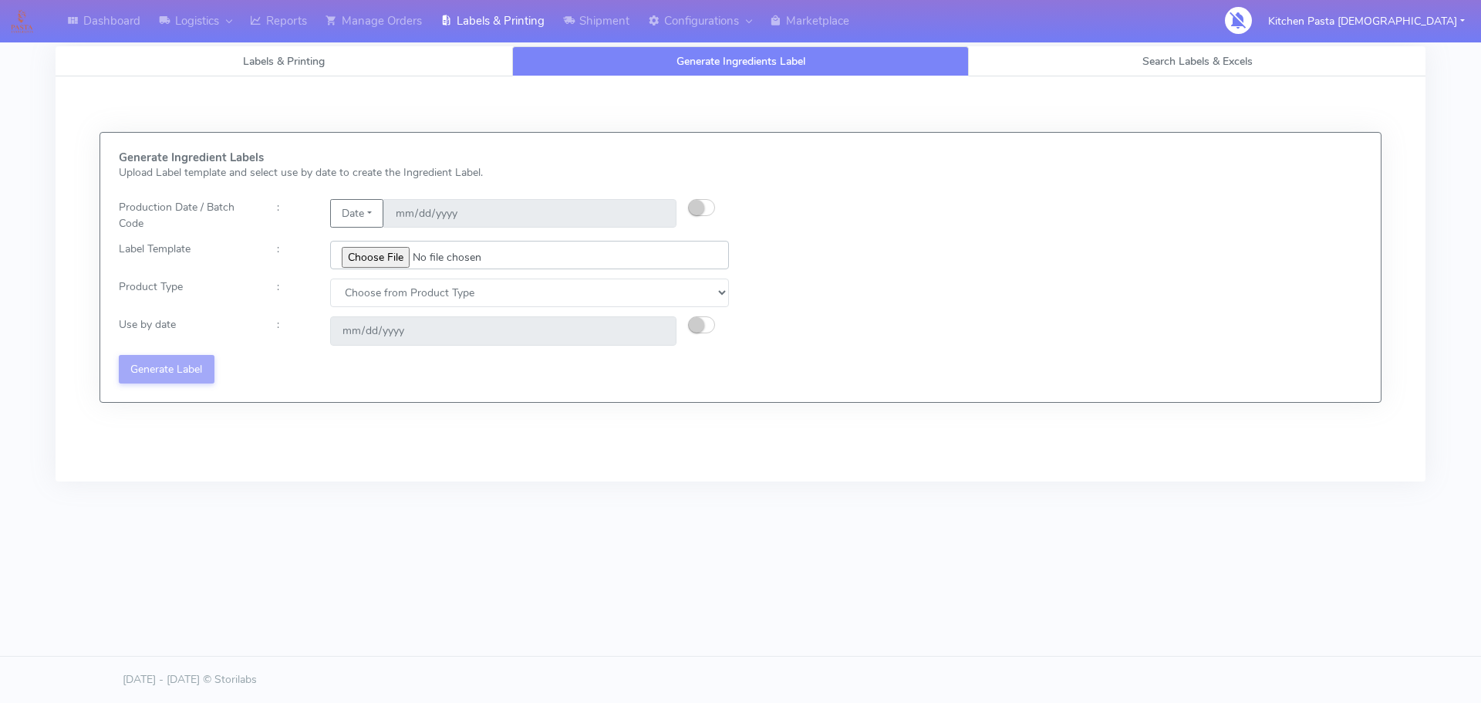
click at [350, 253] on input "file" at bounding box center [529, 255] width 399 height 29
type input "C:\fakepath\Profiteroles V1.jpg"
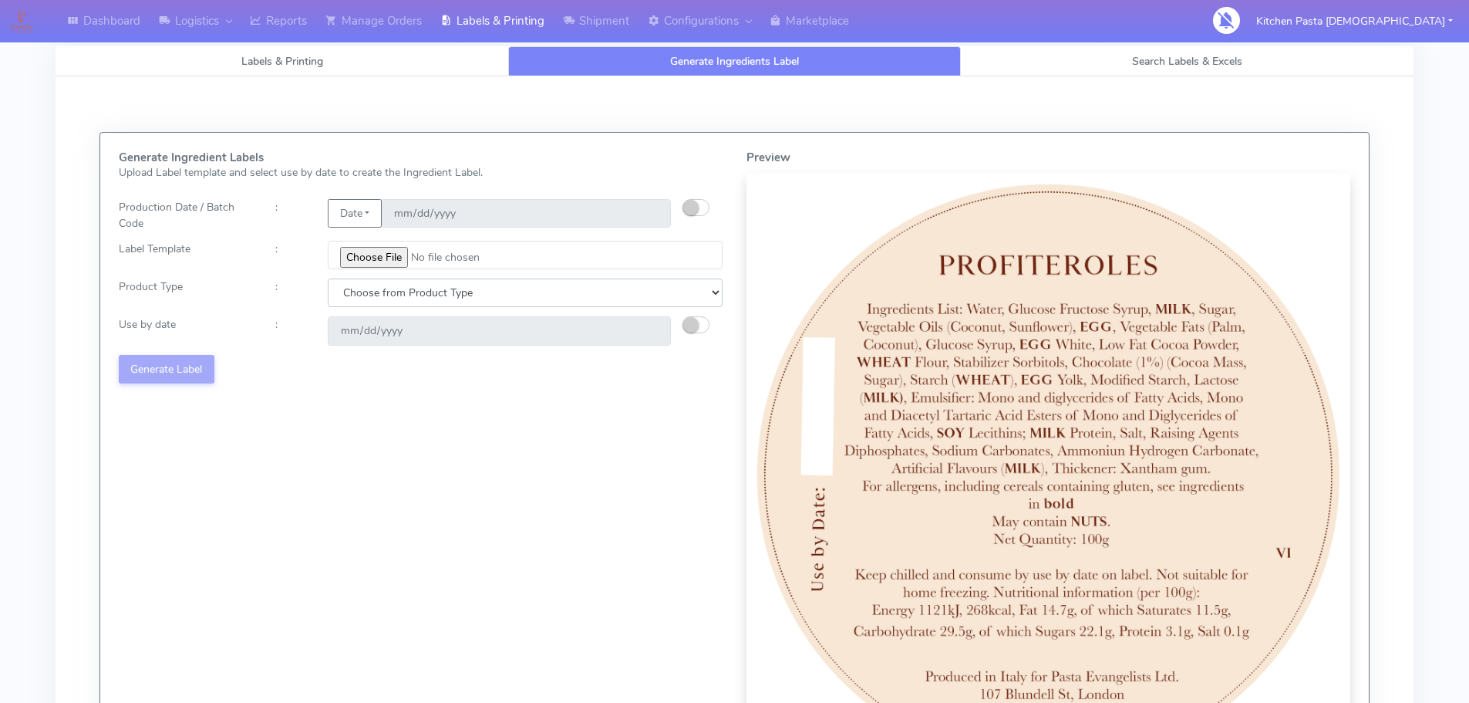
click at [507, 300] on select "Choose from Product Type ECOM ERETAIL CIRCULAR CIRC_DESERTS LASAGNE" at bounding box center [525, 292] width 395 height 29
select select "3"
click at [328, 278] on select "Choose from Product Type ECOM ERETAIL CIRCULAR CIRC_DESERTS LASAGNE" at bounding box center [525, 292] width 395 height 29
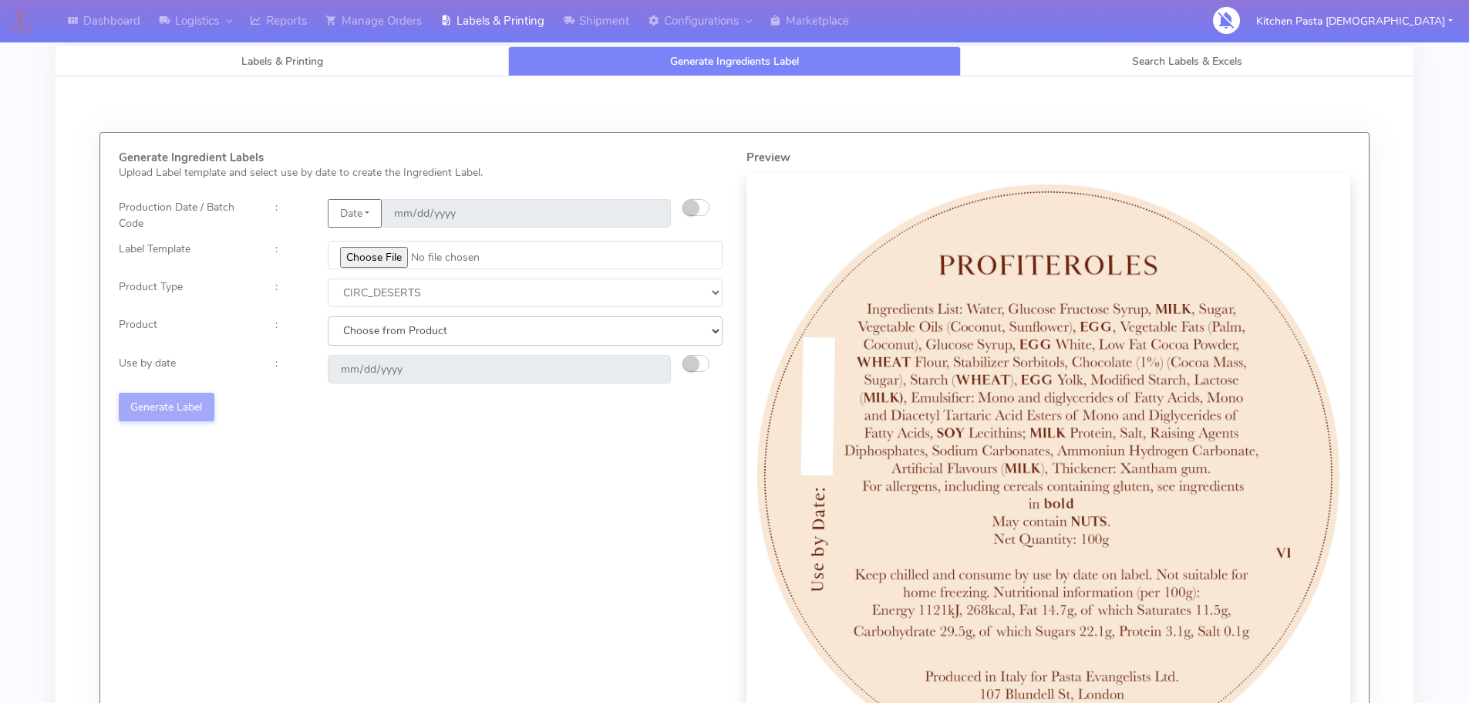
click at [458, 331] on select "Choose from Product CLASSIC_TIRAMISU CREMA_AMARENA PROFITEROLES" at bounding box center [525, 330] width 395 height 29
select select "2"
click at [328, 316] on select "Choose from Product CLASSIC_TIRAMISU CREMA_AMARENA PROFITEROLES" at bounding box center [525, 330] width 395 height 29
type input "[DATE]"
click at [209, 402] on button "Generate Label" at bounding box center [167, 407] width 96 height 29
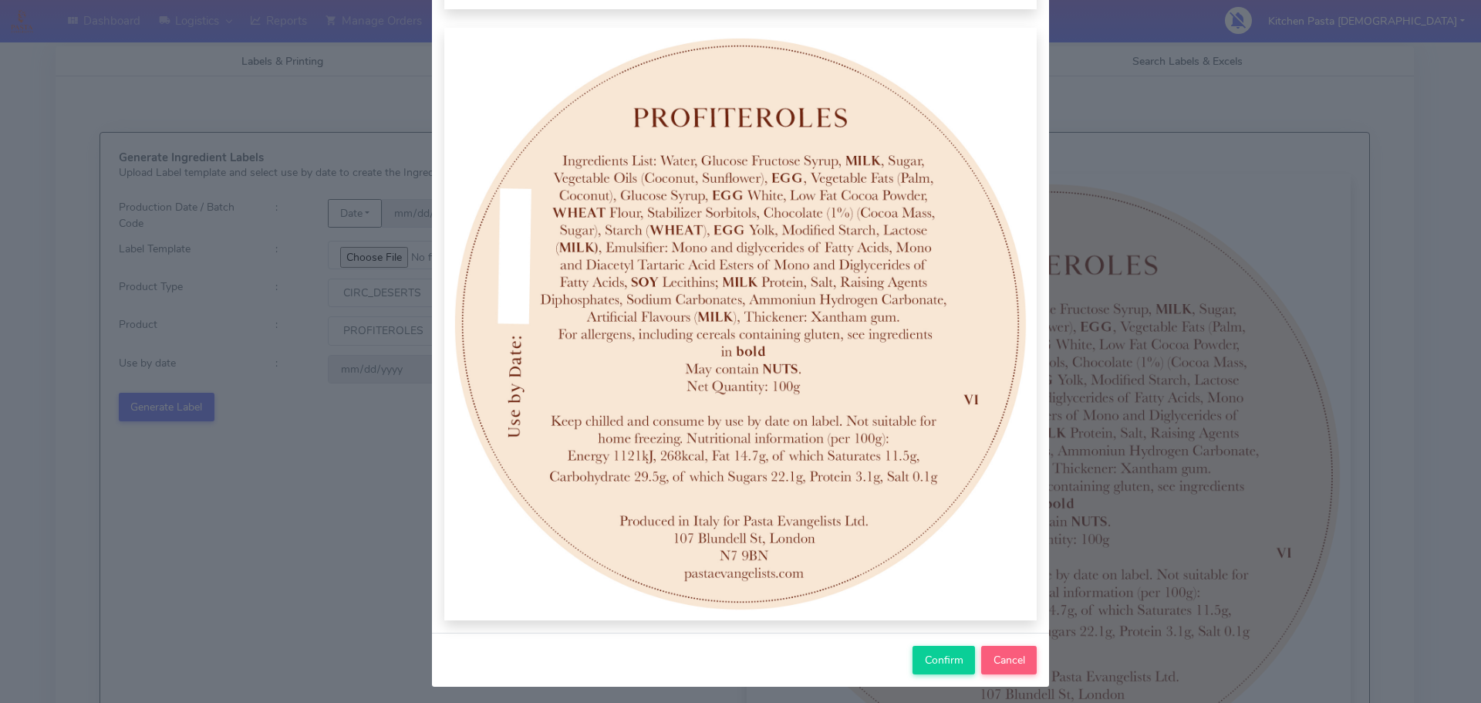
scroll to position [160, 0]
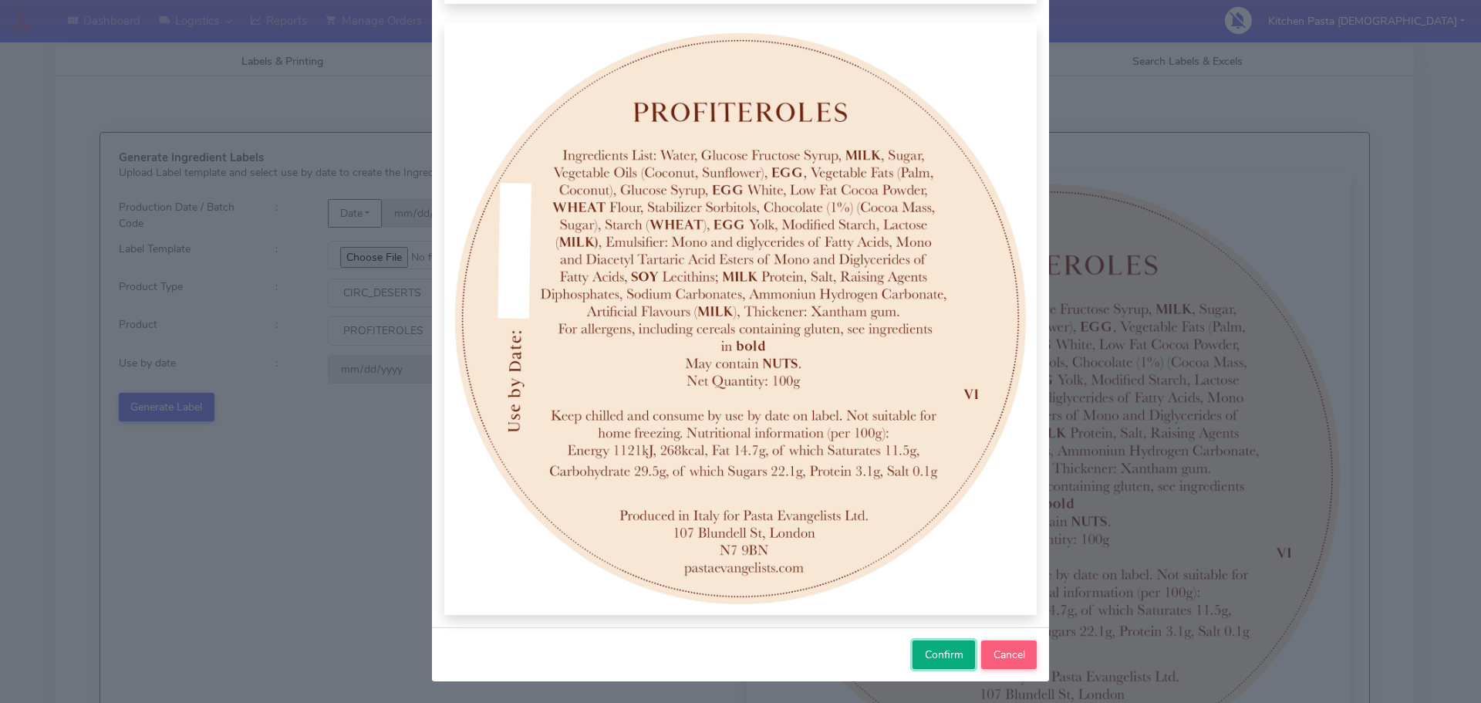
click at [912, 654] on button "Confirm" at bounding box center [943, 654] width 62 height 29
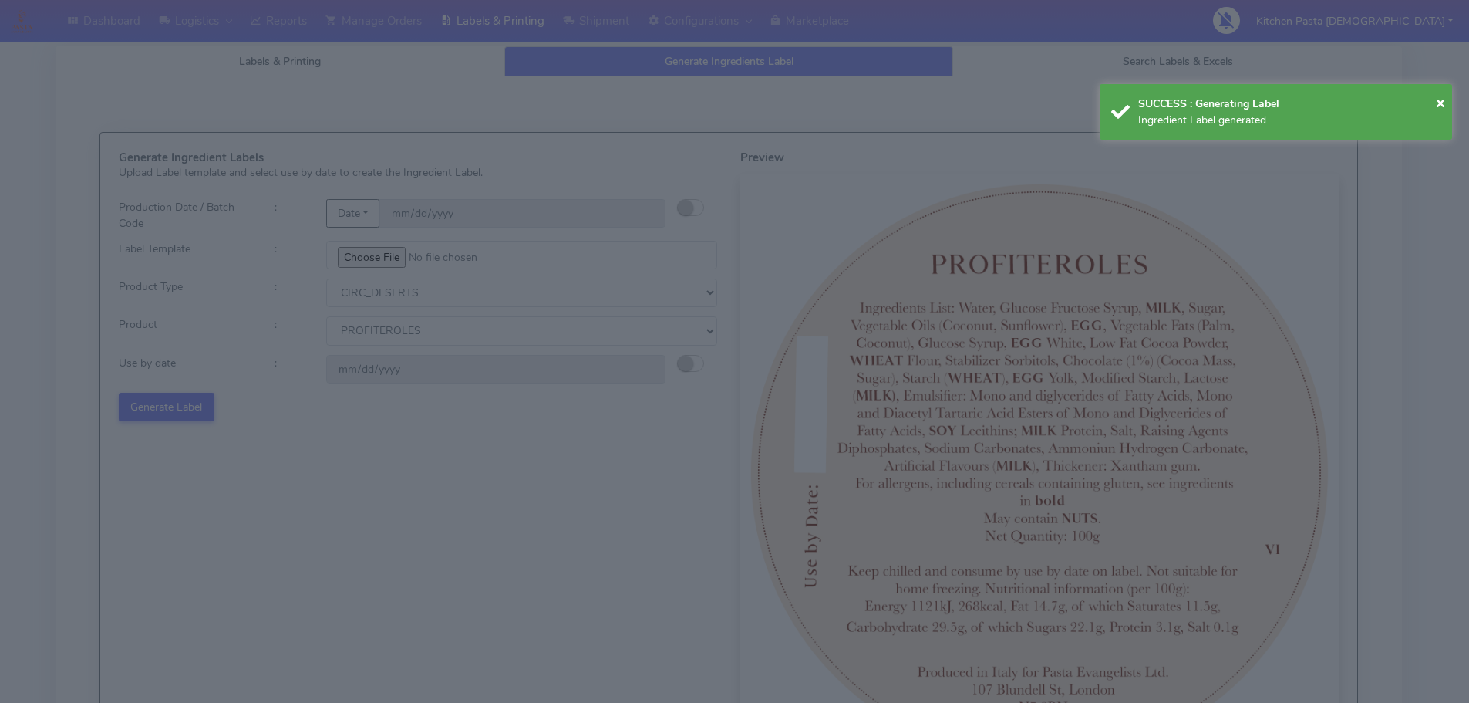
select select
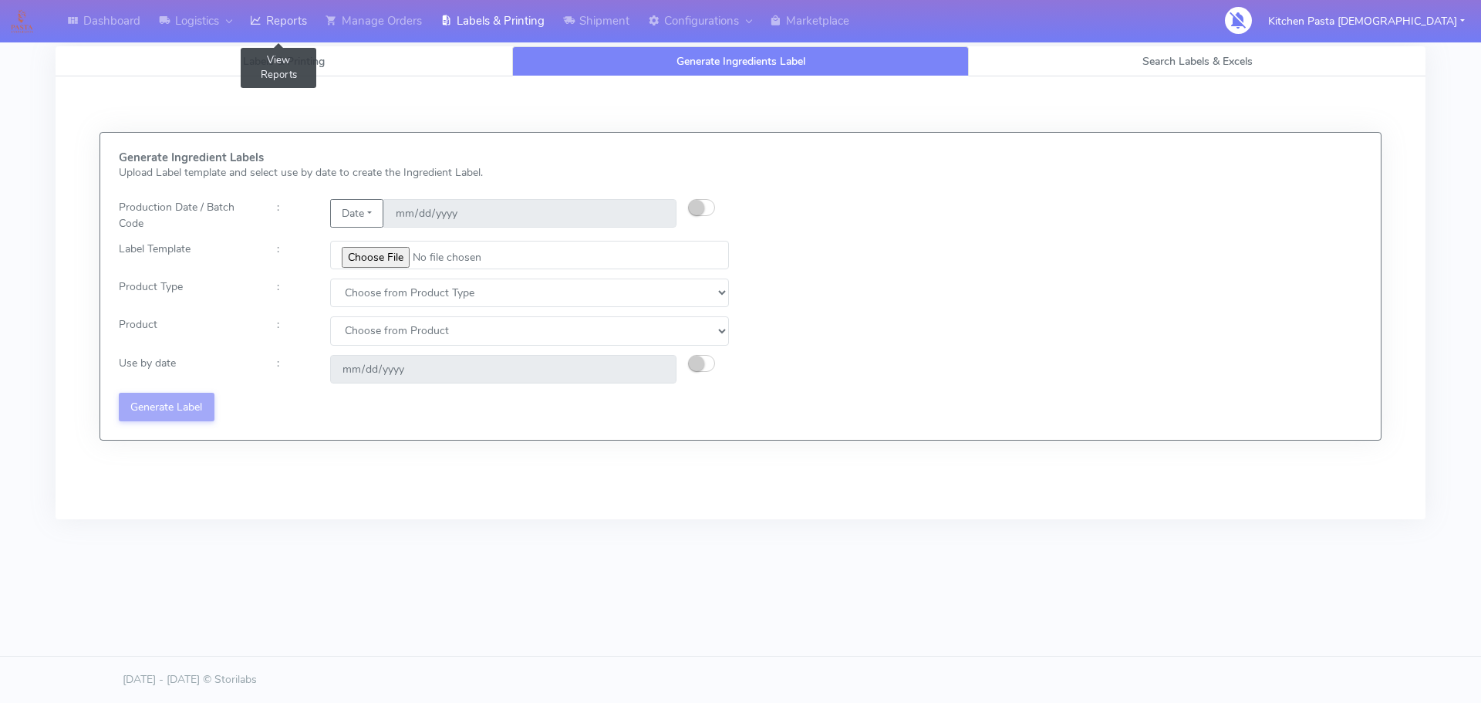
click at [264, 10] on link "Reports" at bounding box center [279, 21] width 76 height 42
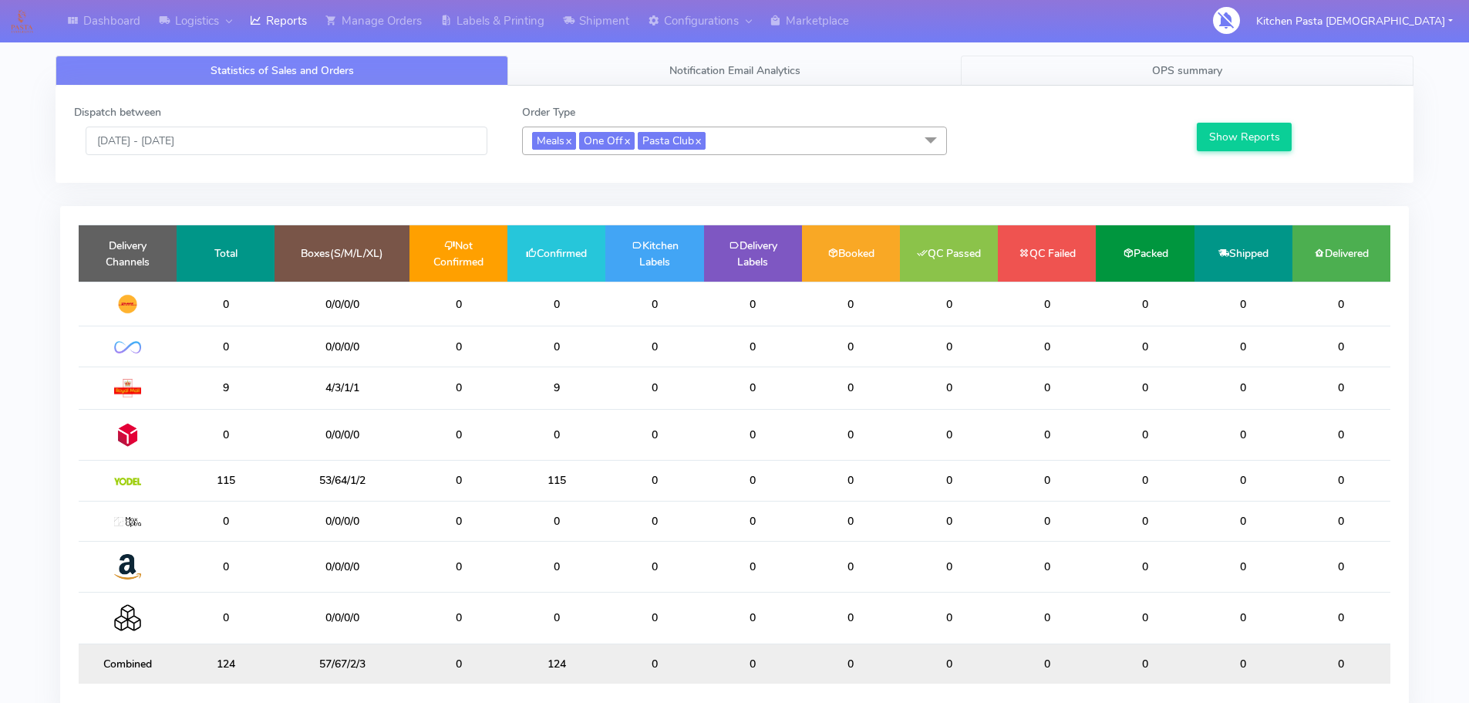
click at [1155, 57] on link "OPS summary" at bounding box center [1187, 71] width 453 height 30
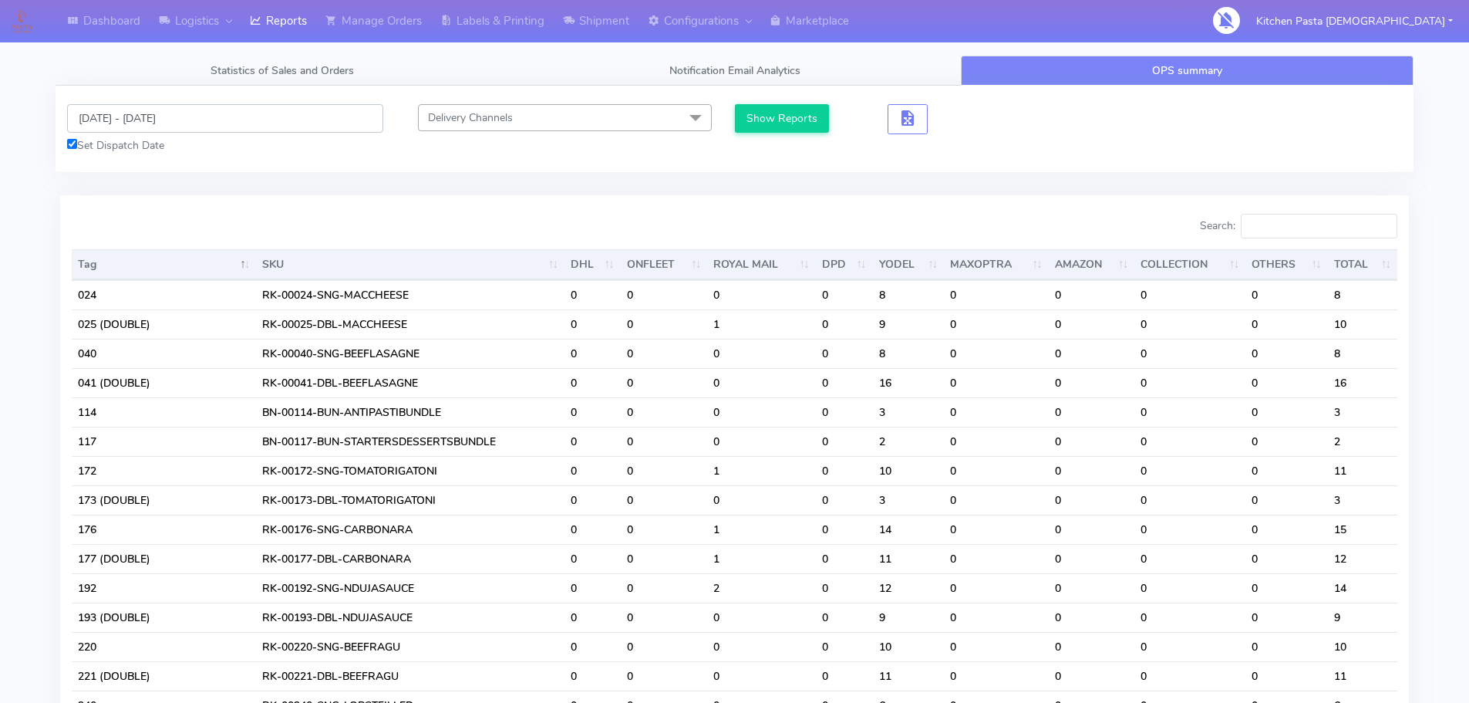
click at [251, 130] on input "[DATE] - [DATE]" at bounding box center [225, 118] width 316 height 29
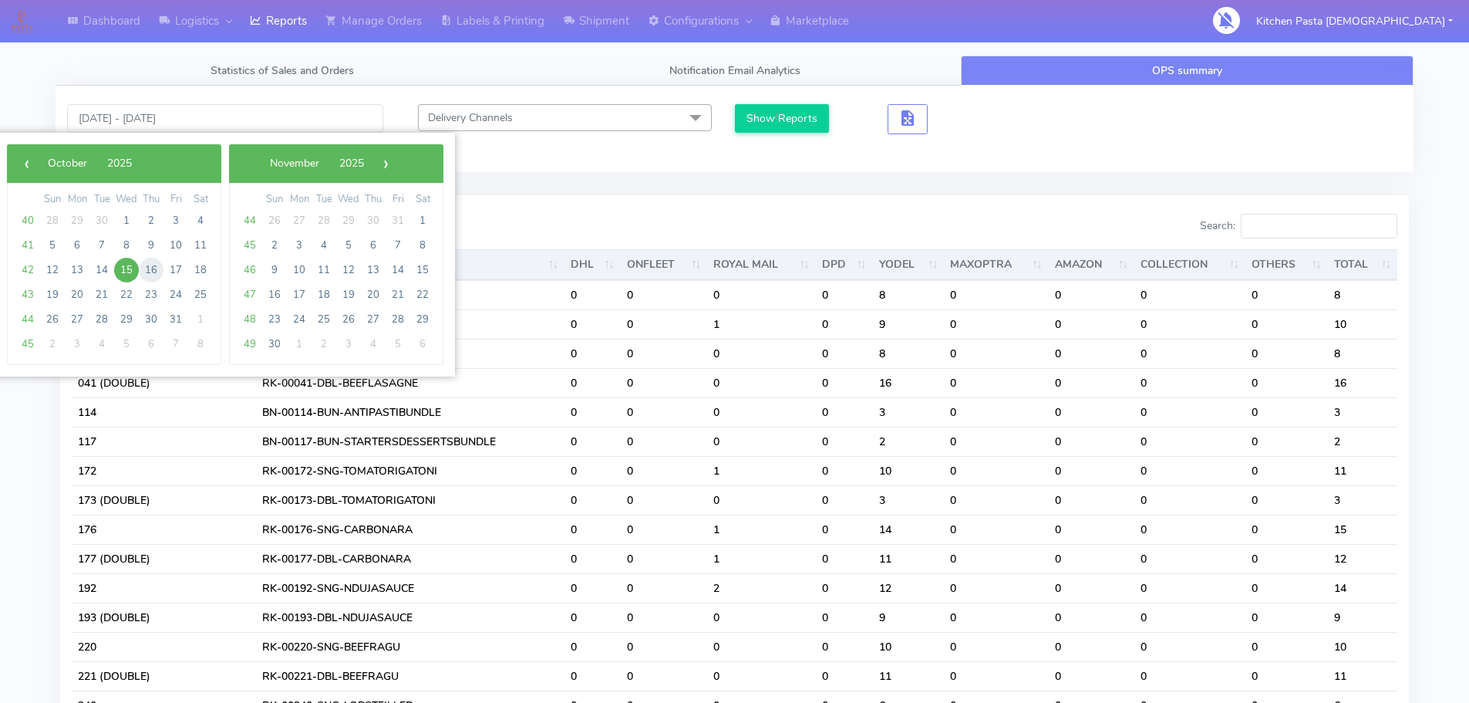
click at [152, 270] on span "16" at bounding box center [151, 270] width 25 height 25
type input "[DATE] - [DATE]"
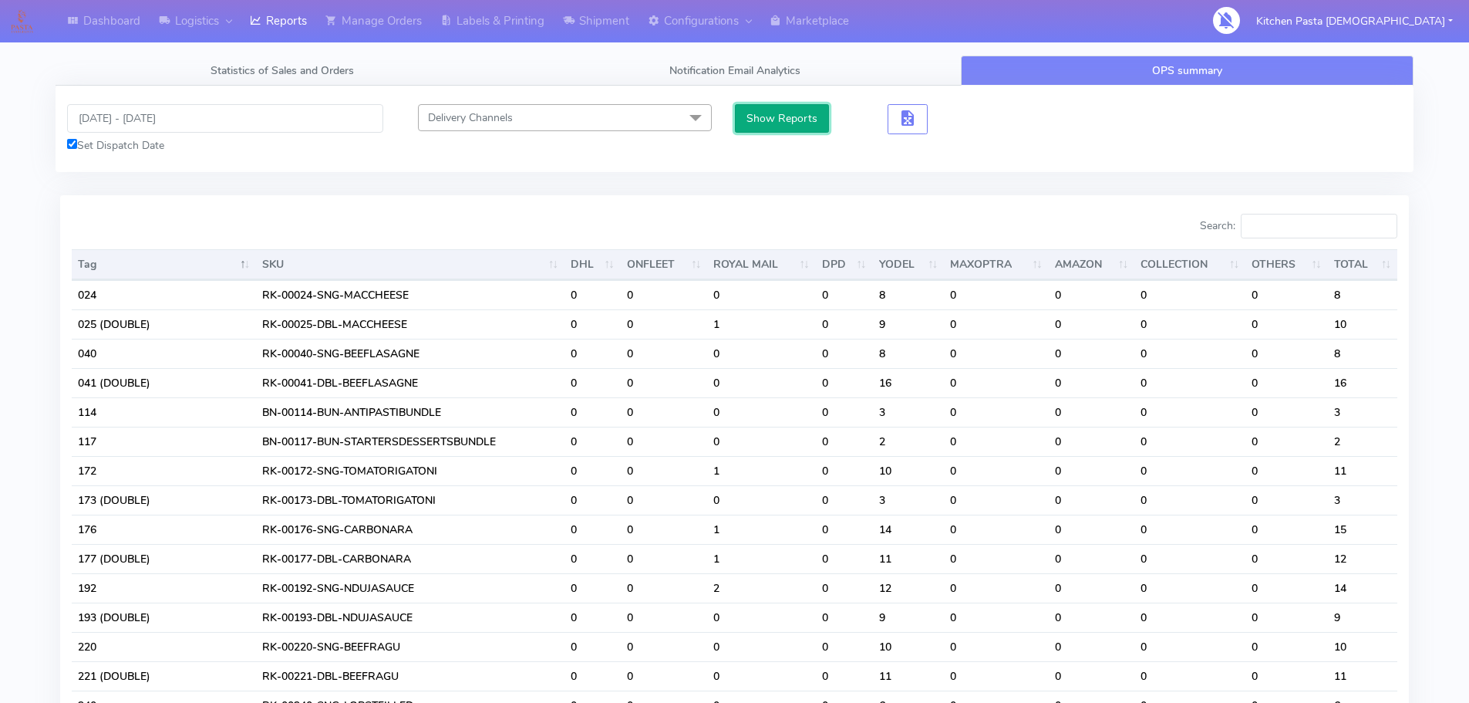
click at [740, 113] on button "Show Reports" at bounding box center [782, 118] width 95 height 29
click at [1338, 214] on input "Search:" at bounding box center [1319, 226] width 157 height 25
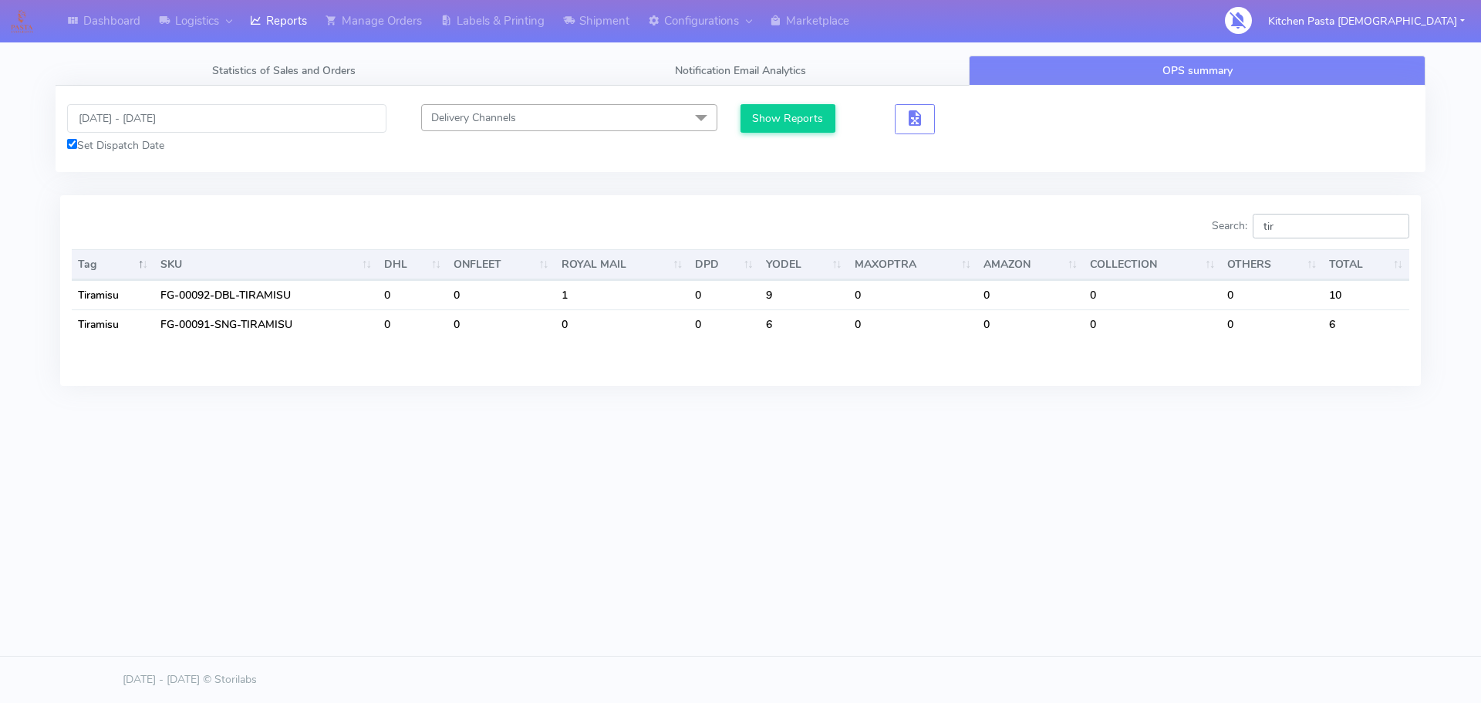
drag, startPoint x: 1218, startPoint y: 230, endPoint x: 1202, endPoint y: 230, distance: 16.2
click at [1202, 230] on div "Search: tir" at bounding box center [1080, 229] width 657 height 31
drag, startPoint x: 1302, startPoint y: 222, endPoint x: 1192, endPoint y: 239, distance: 110.8
click at [1192, 239] on div "Search: prof" at bounding box center [1080, 229] width 657 height 31
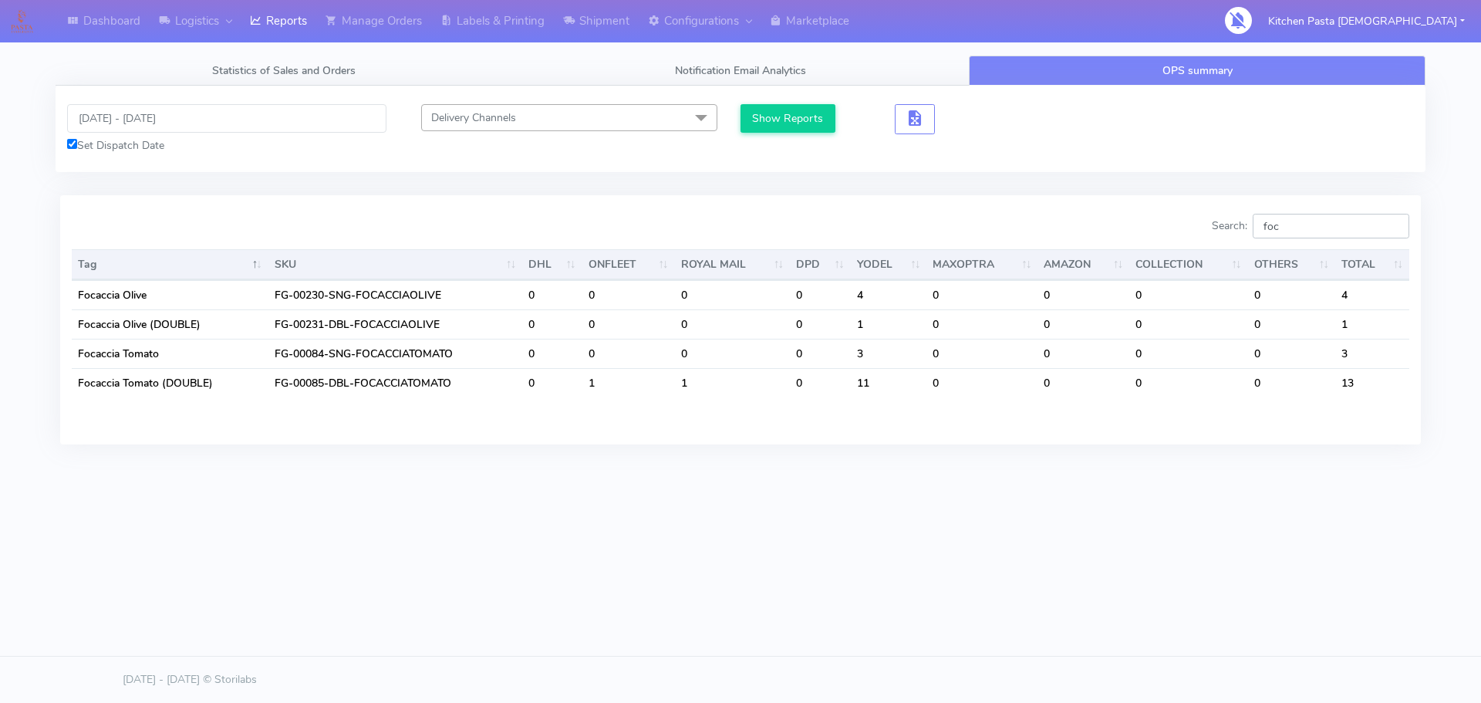
drag, startPoint x: 1238, startPoint y: 223, endPoint x: 1203, endPoint y: 221, distance: 34.7
click at [1203, 221] on div "Search: foc" at bounding box center [1080, 229] width 657 height 31
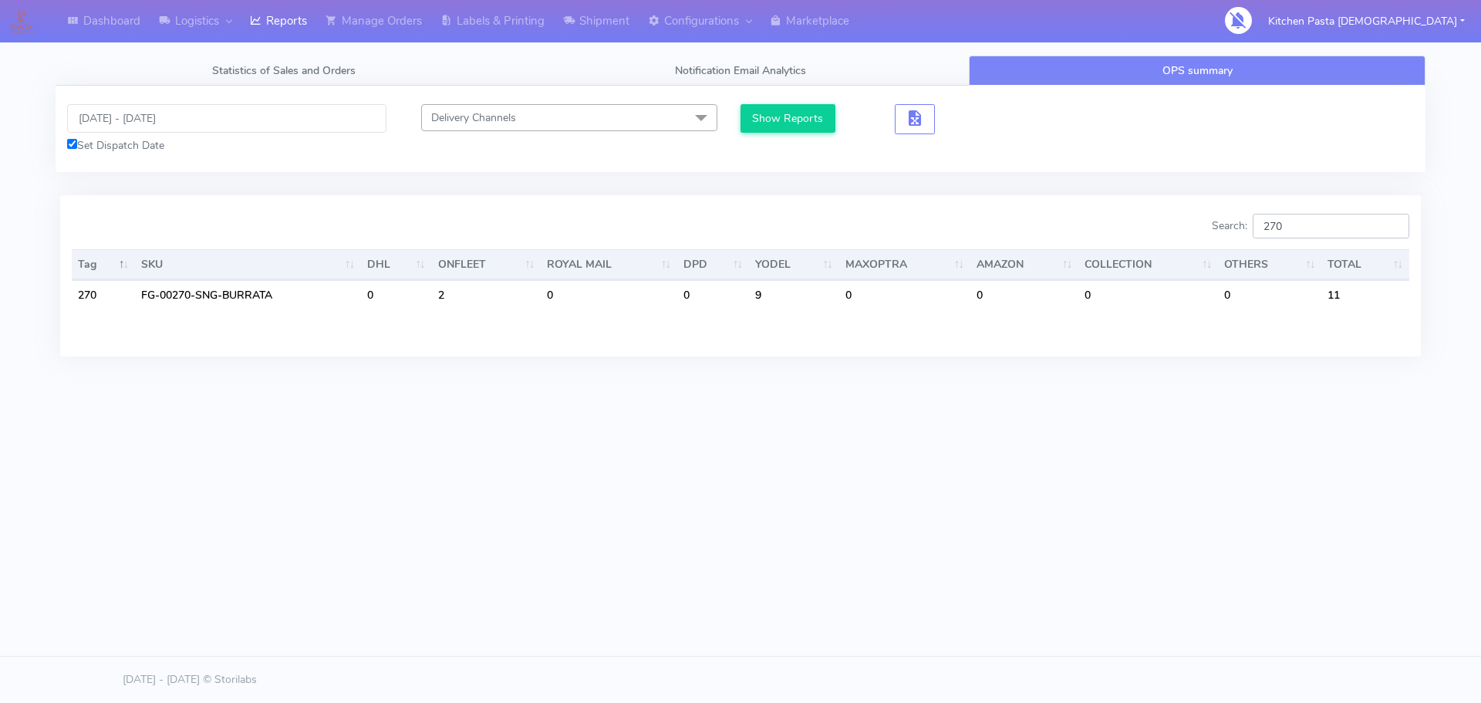
drag, startPoint x: 1324, startPoint y: 221, endPoint x: 1128, endPoint y: 197, distance: 198.0
click at [1128, 197] on div "Search: 270 Tag SKU DHL ONFLEET ROYAL MAIL DPD YODEL MAXOPTRA AMAZON COLLECTION…" at bounding box center [740, 275] width 1361 height 160
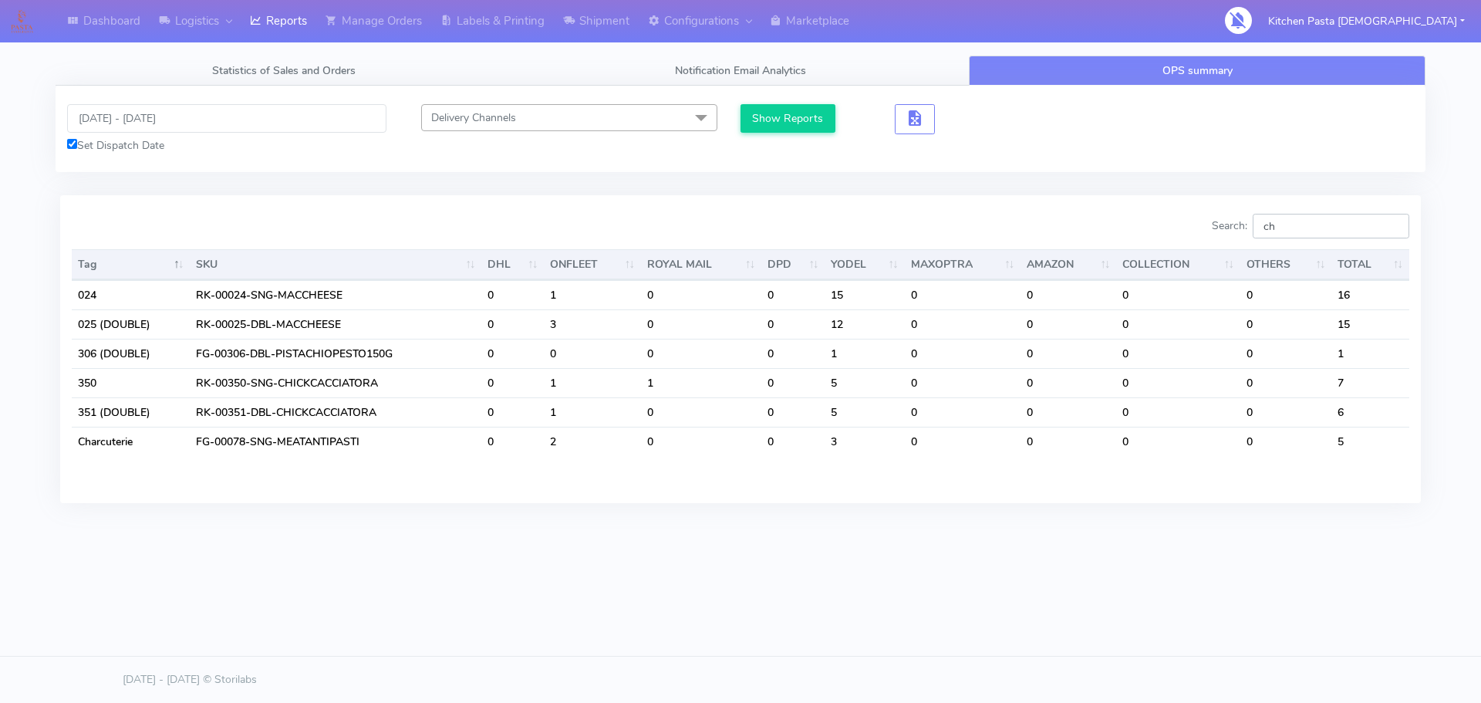
type input "c"
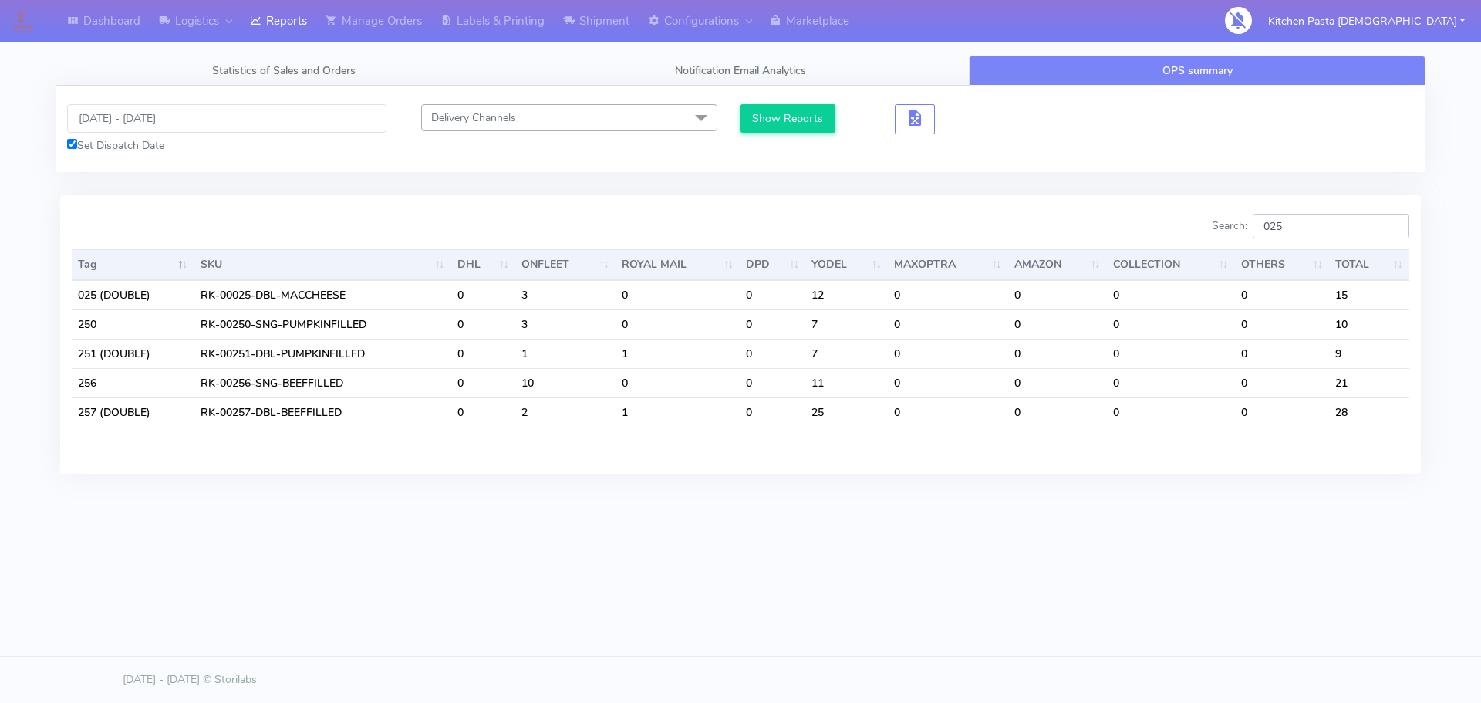
type input "025"
